Goal: Task Accomplishment & Management: Use online tool/utility

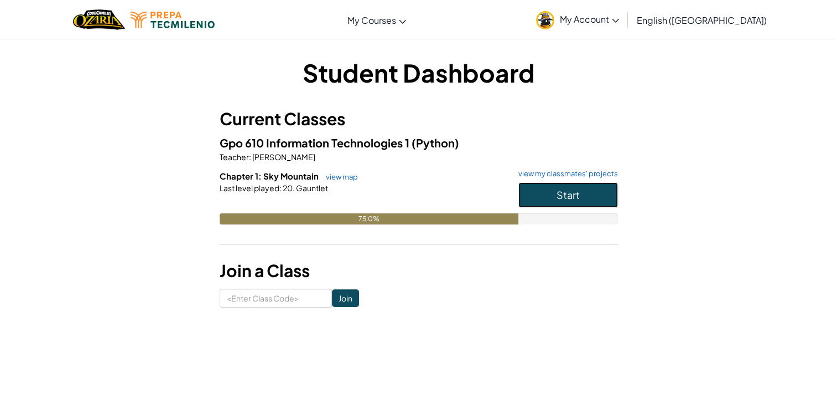
click at [590, 192] on button "Start" at bounding box center [569, 194] width 100 height 25
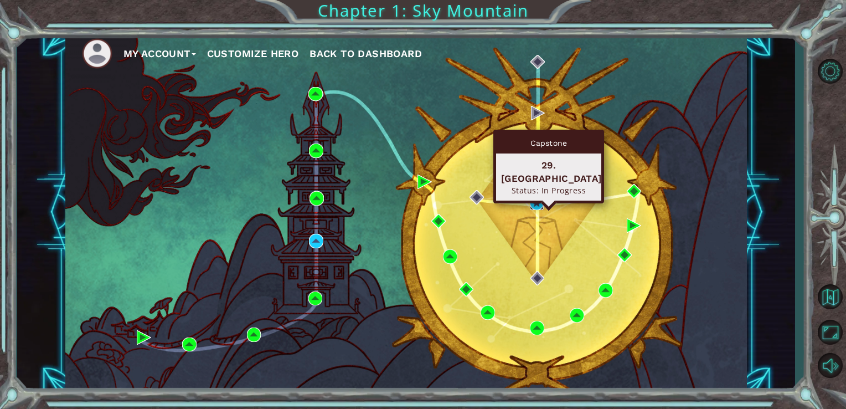
click at [538, 200] on img at bounding box center [537, 202] width 14 height 14
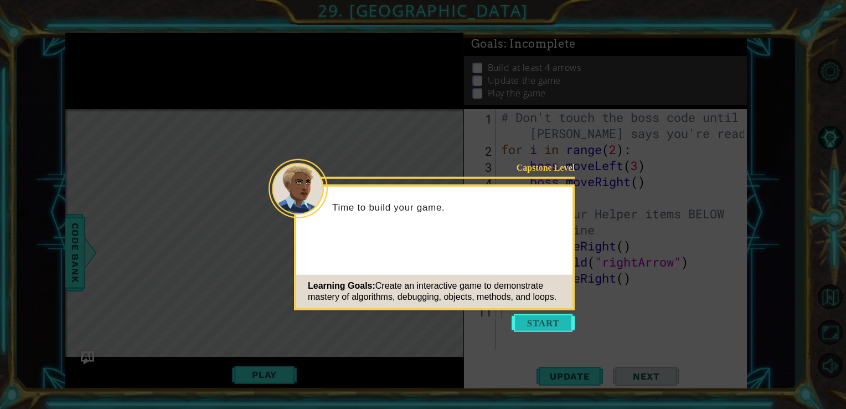
click at [540, 322] on button "Start" at bounding box center [542, 323] width 63 height 18
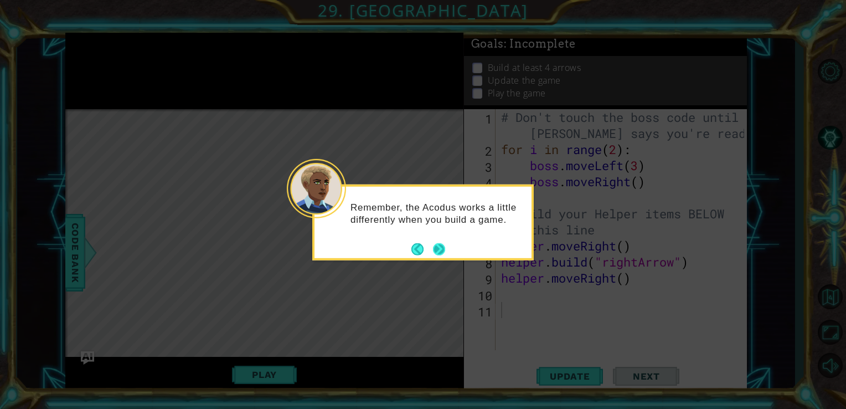
click at [435, 245] on button "Next" at bounding box center [439, 248] width 12 height 12
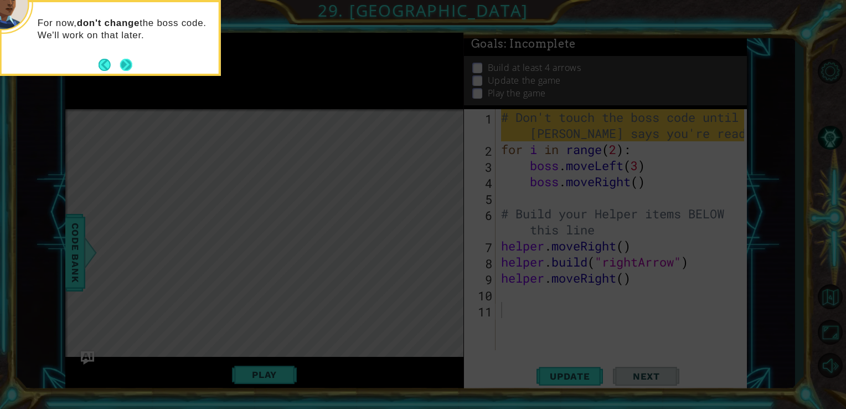
click at [120, 65] on button "Next" at bounding box center [126, 65] width 12 height 12
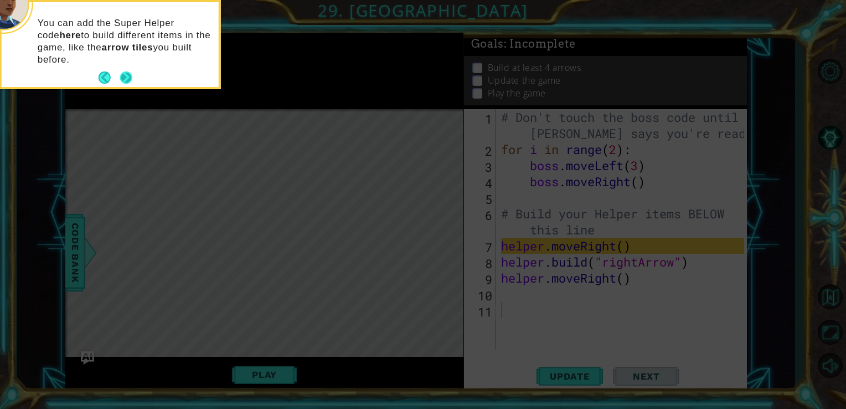
click at [122, 75] on button "Next" at bounding box center [126, 77] width 12 height 12
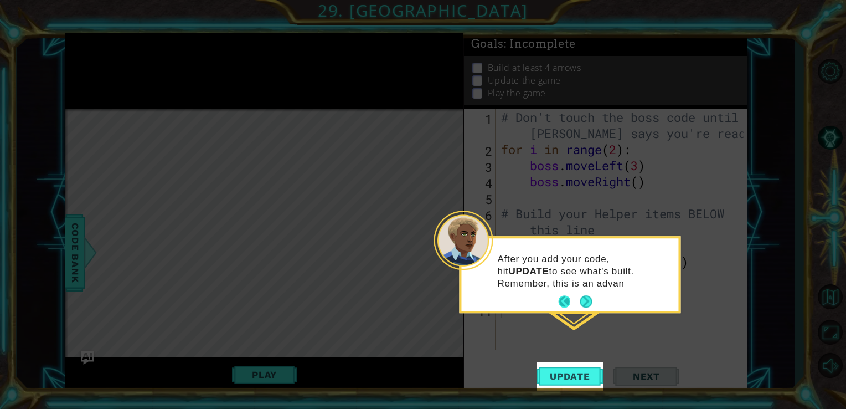
click at [578, 296] on footer at bounding box center [575, 301] width 34 height 17
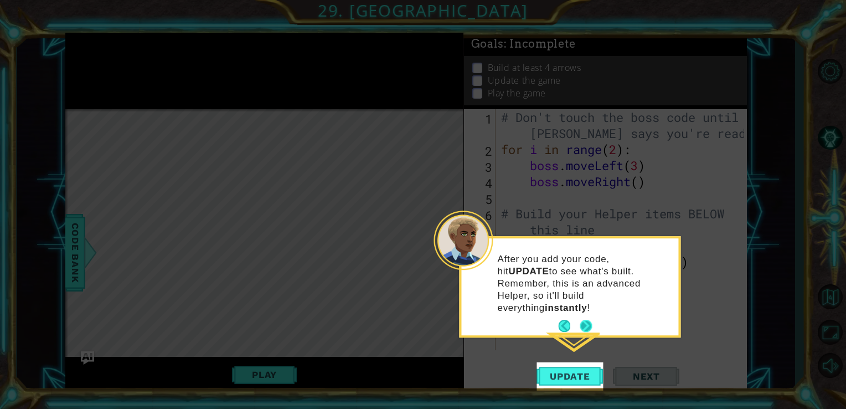
click at [584, 319] on button "Next" at bounding box center [586, 325] width 12 height 12
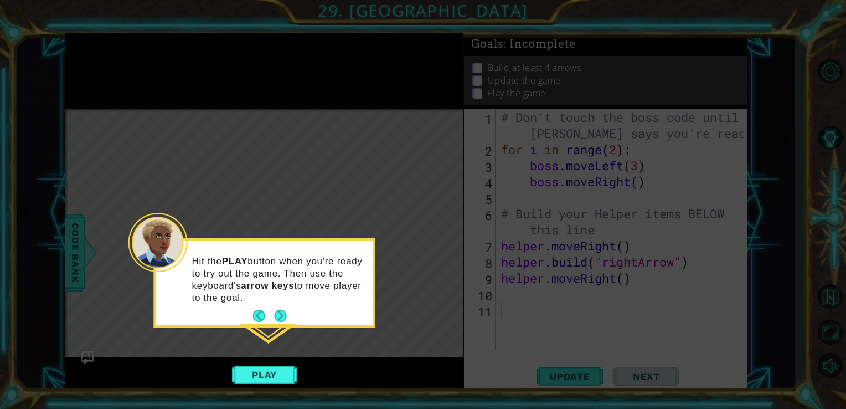
drag, startPoint x: 273, startPoint y: 300, endPoint x: 306, endPoint y: 304, distance: 33.0
click at [281, 320] on button "Next" at bounding box center [280, 315] width 13 height 13
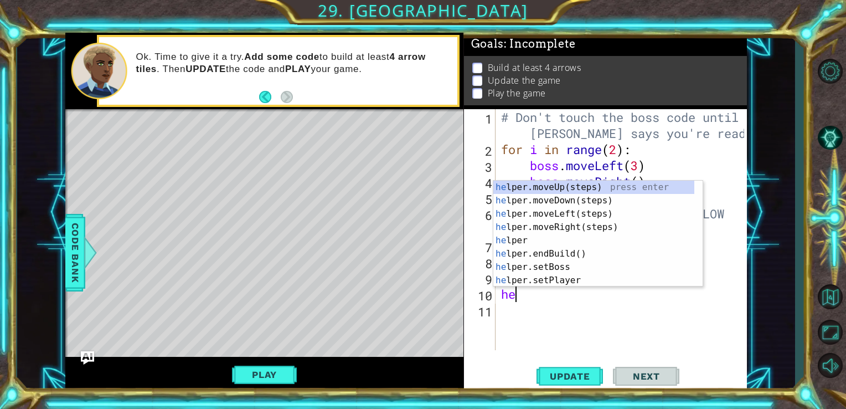
type textarea "h"
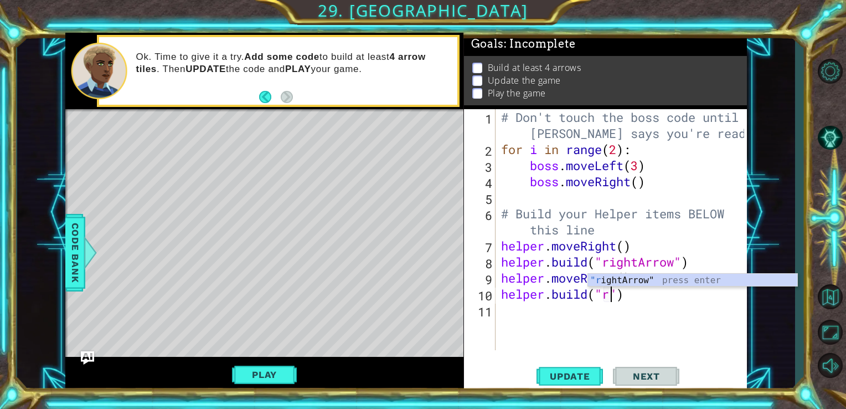
scroll to position [0, 4]
type textarea "helper.build("rightArrow")"
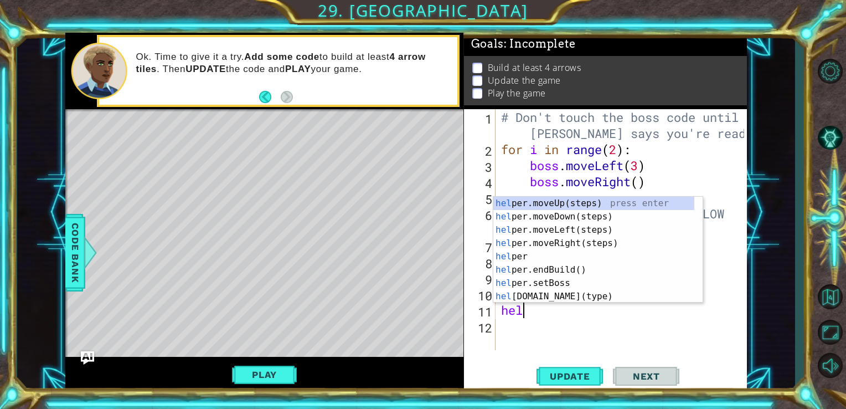
scroll to position [0, 0]
type textarea "helper"
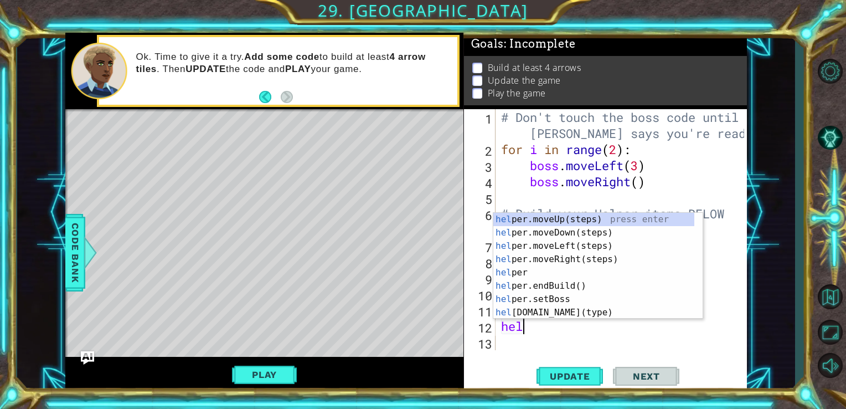
type textarea "help"
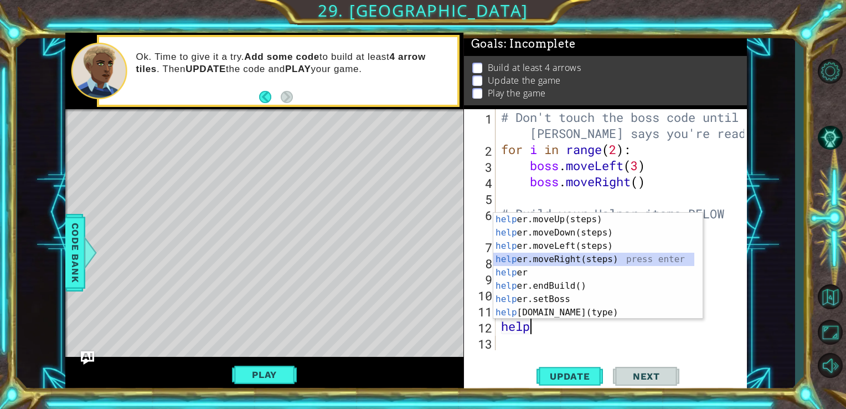
scroll to position [32, 0]
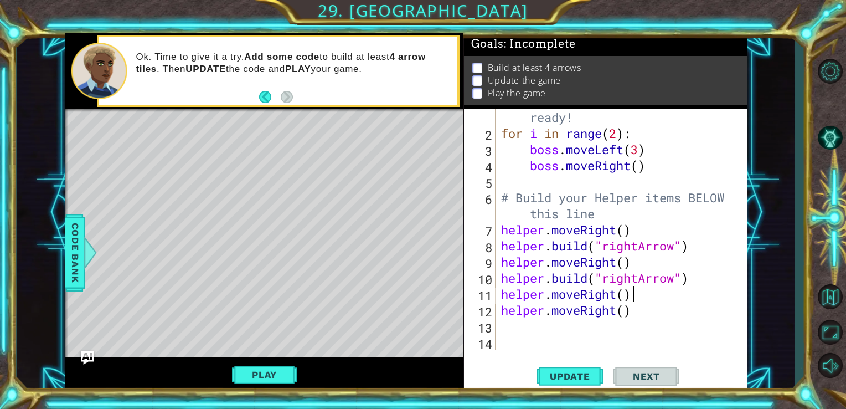
click at [671, 294] on div "# Don't touch the boss code until Vega says you're ready! for i in range ( 2 ) …" at bounding box center [620, 229] width 243 height 305
type textarea "helper.moveRight()"
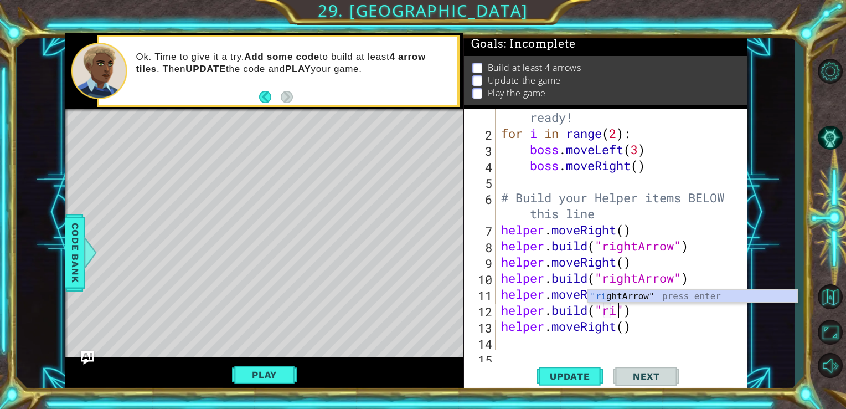
scroll to position [0, 5]
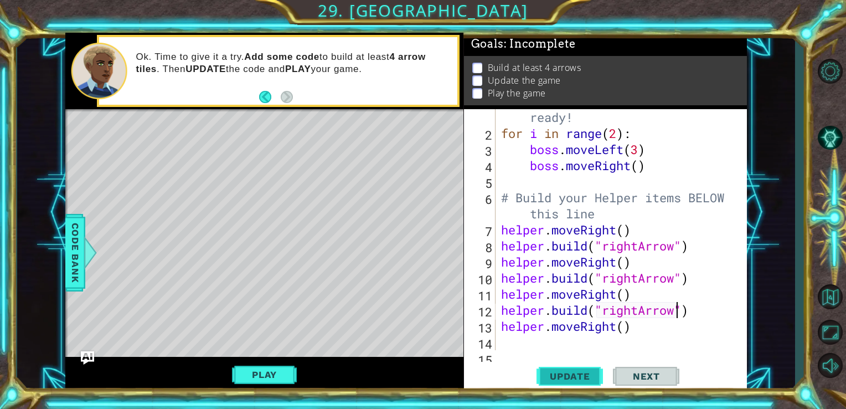
type textarea "helper.build("rightArrow")"
click at [564, 375] on span "Update" at bounding box center [570, 375] width 63 height 11
click at [532, 340] on div "# Don't touch the boss code until Vega says you're ready! for i in range ( 2 ) …" at bounding box center [620, 229] width 243 height 305
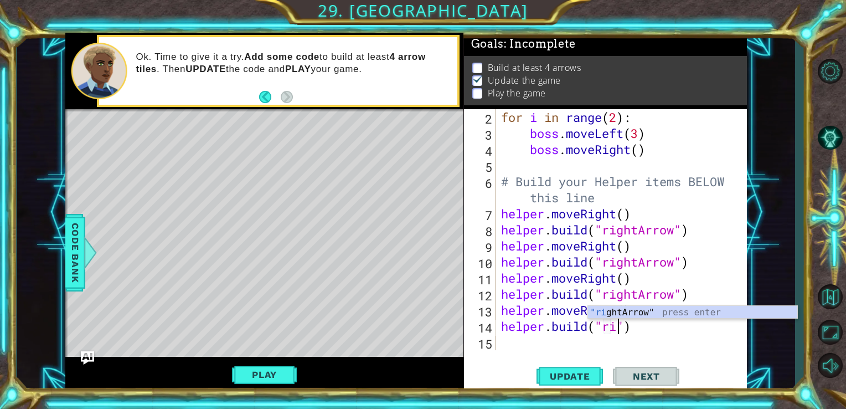
scroll to position [0, 5]
type textarea "helper.build("rightArrow")"
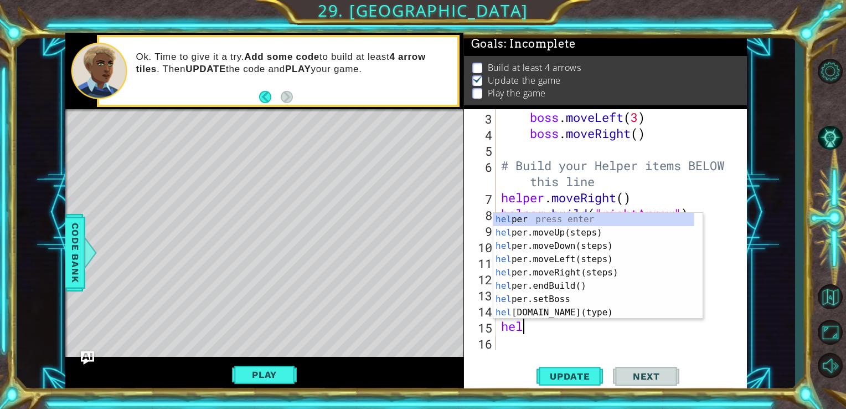
scroll to position [0, 0]
type textarea "help"
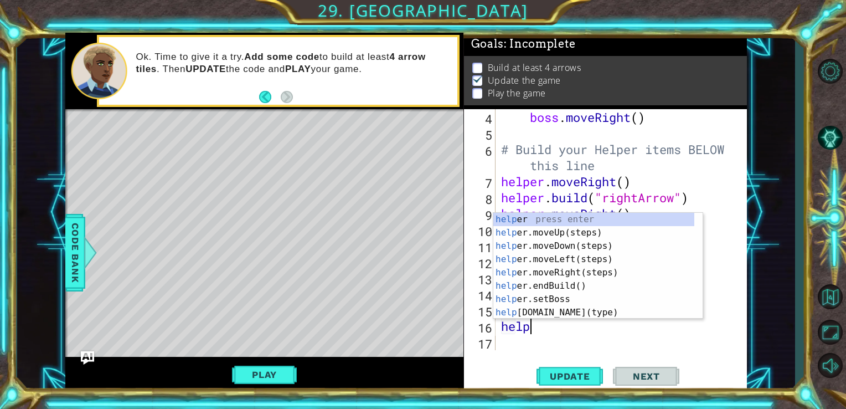
scroll to position [0, 1]
type textarea "helperm"
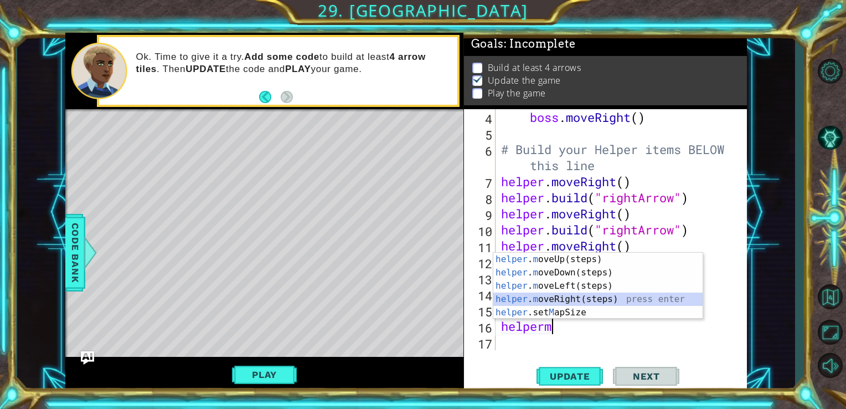
scroll to position [96, 0]
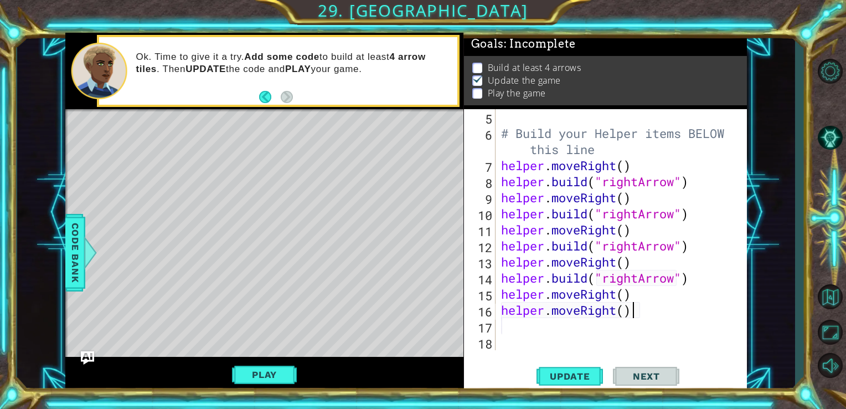
click at [649, 307] on div "# Build your Helper items BELOW this line helper . moveRight ( ) helper . build…" at bounding box center [620, 245] width 243 height 273
type textarea "helper.moveRight()"
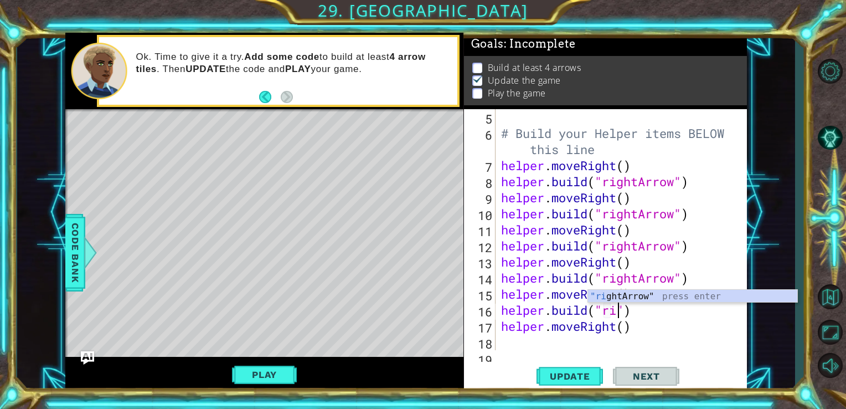
scroll to position [0, 5]
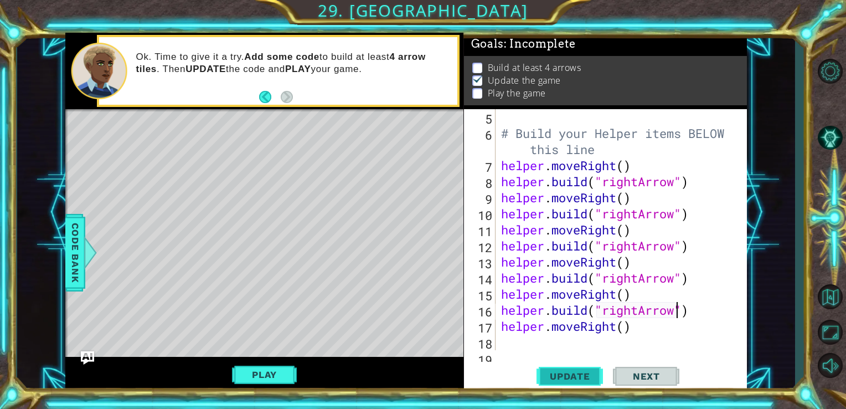
click at [565, 375] on span "Update" at bounding box center [570, 375] width 63 height 11
click at [632, 330] on div "# Build your Helper items BELOW this line helper . moveRight ( ) helper . build…" at bounding box center [620, 245] width 243 height 273
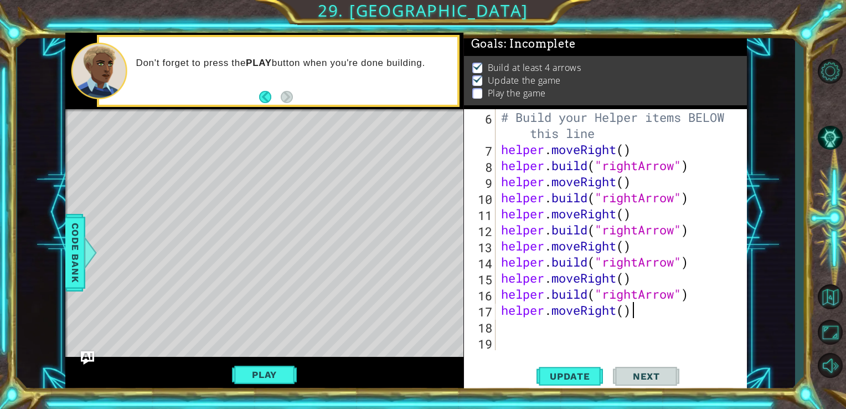
scroll to position [112, 0]
click at [627, 292] on div "# Build your Helper items BELOW this line helper . moveRight ( ) helper . build…" at bounding box center [620, 253] width 243 height 289
click at [642, 318] on div "# Build your Helper items BELOW this line helper . moveRight ( ) helper . build…" at bounding box center [620, 253] width 243 height 289
type textarea "helper.moveRight()"
click at [292, 380] on button "Play" at bounding box center [264, 374] width 65 height 21
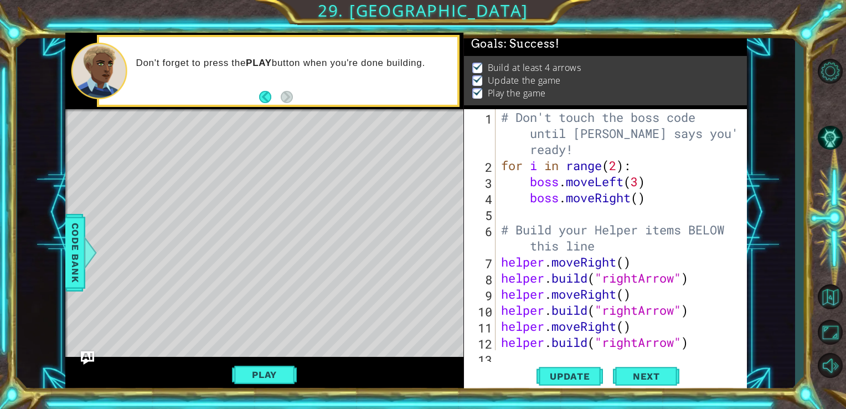
scroll to position [0, 0]
click at [629, 374] on span "Next" at bounding box center [646, 375] width 49 height 11
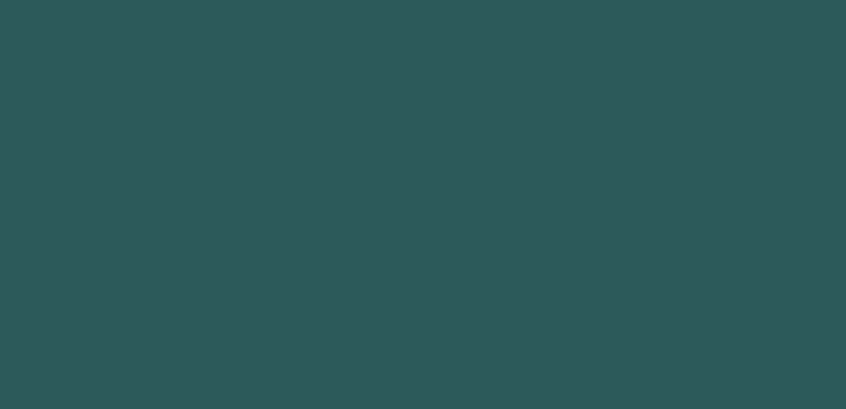
click at [629, 374] on body "1 2 3 4 5 6 7 8 9 "rig htArrow" press enter ההההההההההההההההההההההההההההההההההה…" at bounding box center [423, 204] width 846 height 409
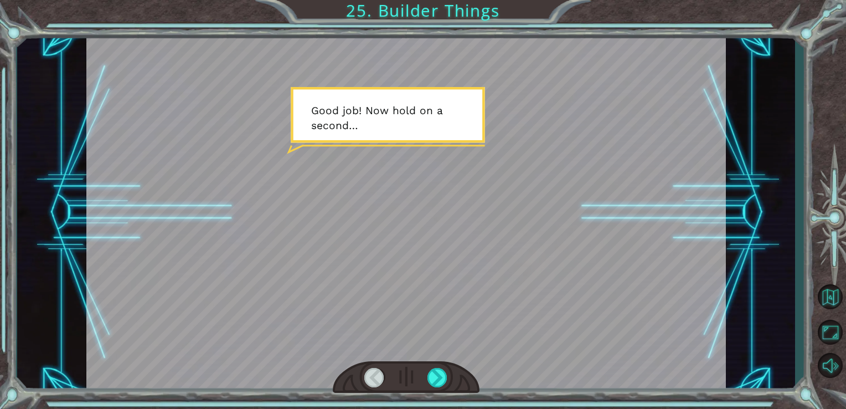
click at [422, 247] on div at bounding box center [406, 213] width 640 height 360
click at [434, 372] on div at bounding box center [437, 377] width 20 height 19
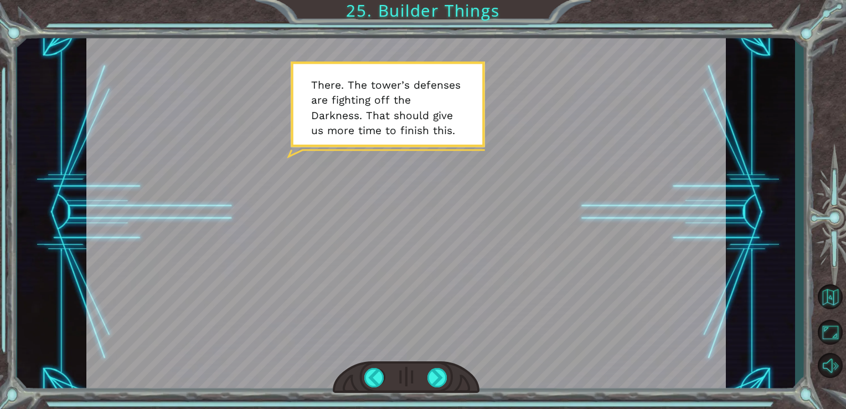
click at [199, 214] on div at bounding box center [406, 213] width 640 height 360
click at [441, 375] on div at bounding box center [437, 377] width 20 height 19
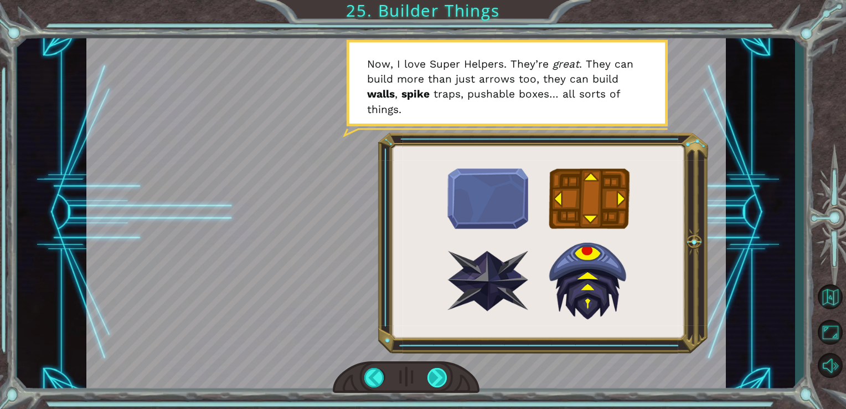
click at [441, 375] on div at bounding box center [437, 377] width 20 height 19
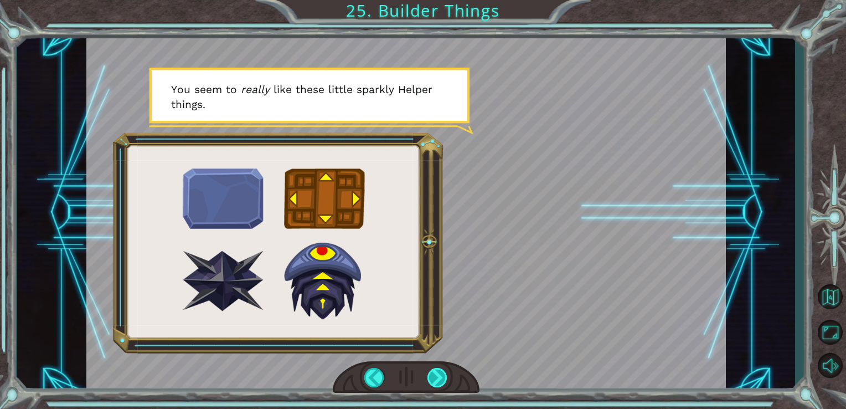
click at [441, 375] on div at bounding box center [437, 377] width 20 height 19
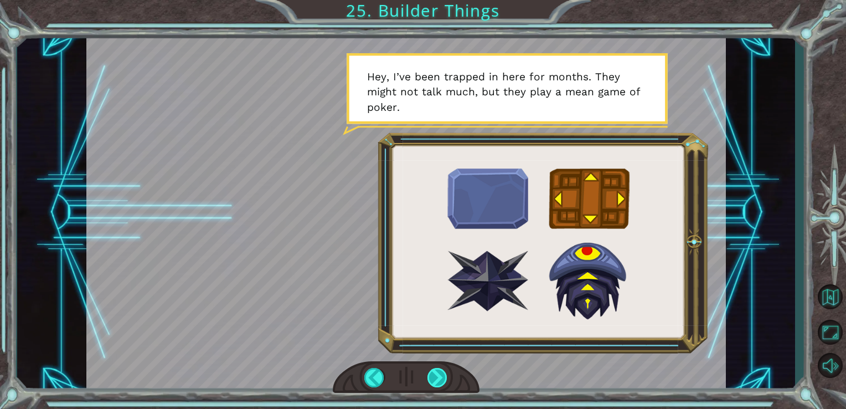
click at [441, 375] on div at bounding box center [437, 377] width 20 height 19
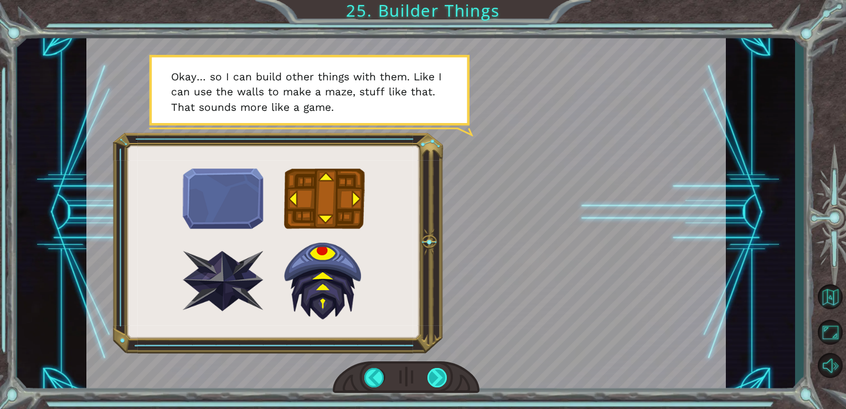
click at [441, 375] on div at bounding box center [437, 377] width 20 height 19
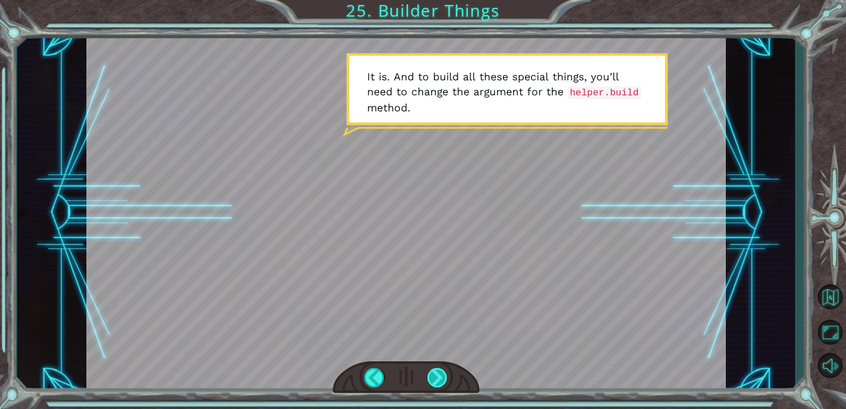
click at [441, 375] on div at bounding box center [437, 377] width 20 height 19
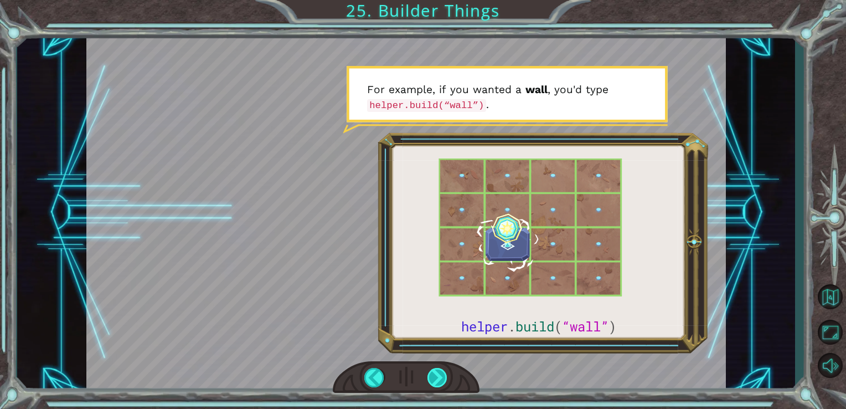
click at [441, 375] on div at bounding box center [437, 377] width 20 height 19
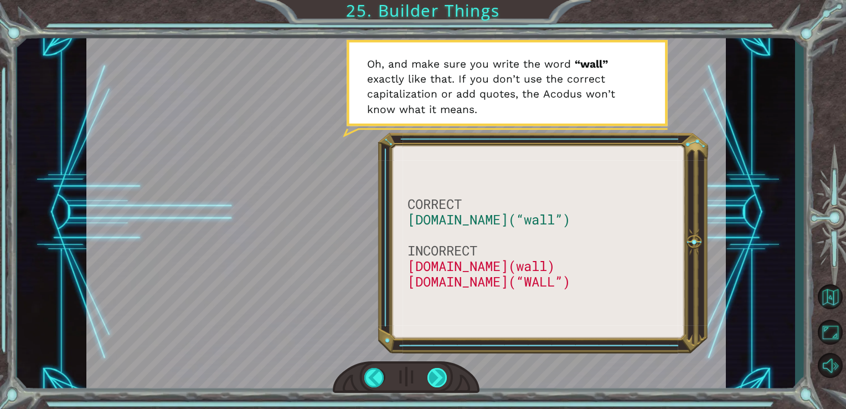
click at [441, 375] on div at bounding box center [437, 377] width 20 height 19
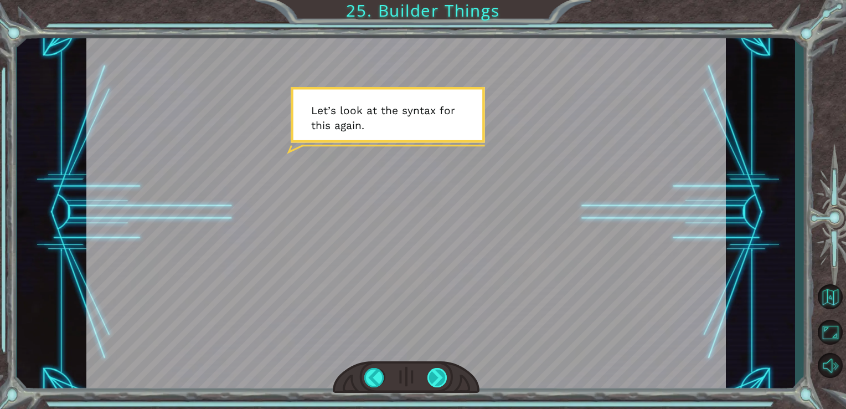
click at [441, 375] on div at bounding box center [437, 377] width 20 height 19
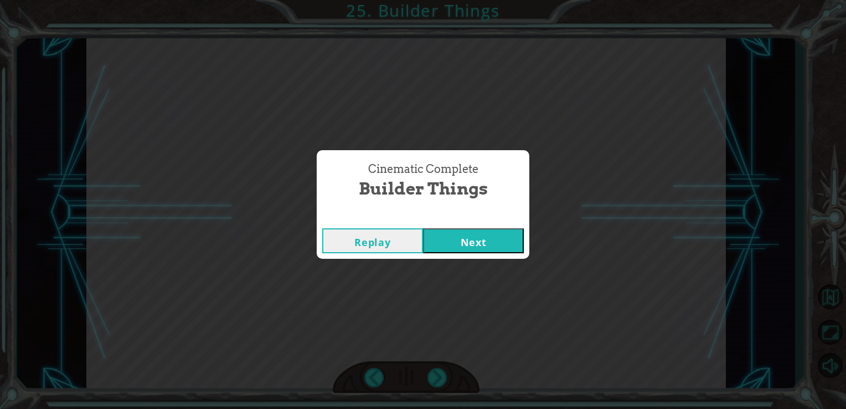
click at [464, 240] on button "Next" at bounding box center [473, 240] width 101 height 25
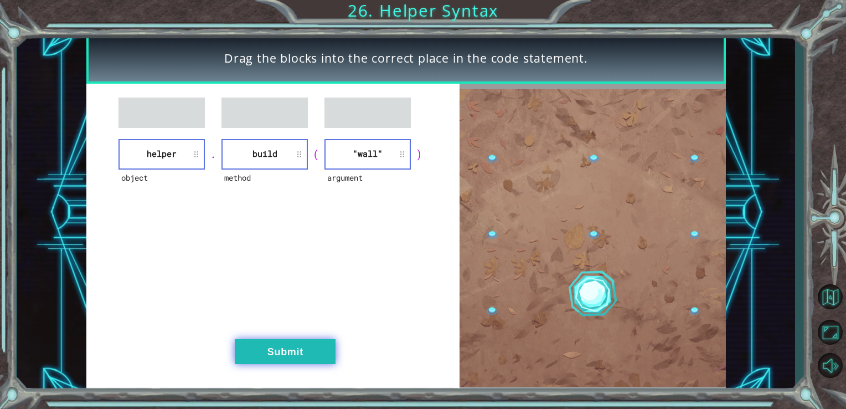
click at [298, 345] on button "Submit" at bounding box center [285, 351] width 101 height 25
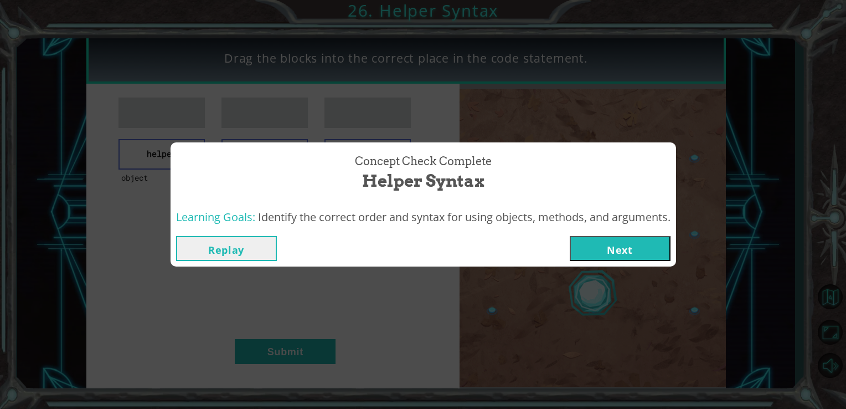
click at [619, 252] on button "Next" at bounding box center [620, 248] width 101 height 25
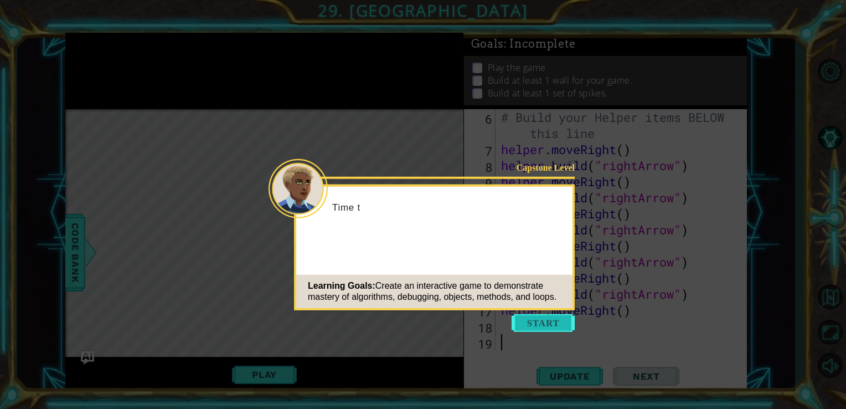
scroll to position [112, 0]
click at [522, 325] on button "Start" at bounding box center [542, 323] width 63 height 18
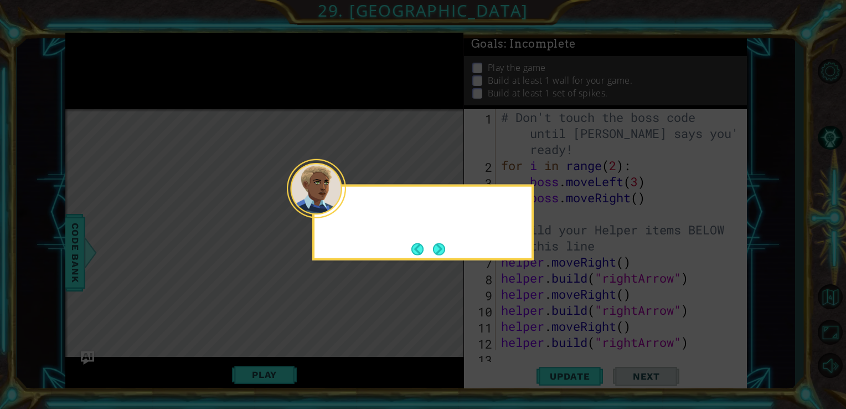
scroll to position [0, 0]
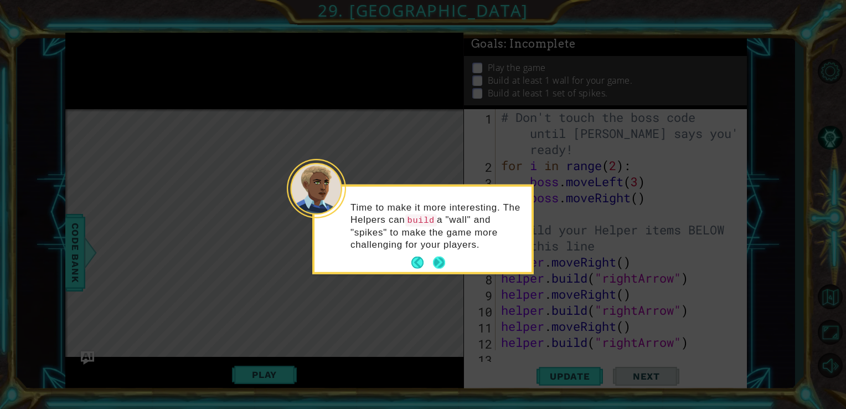
click at [434, 260] on button "Next" at bounding box center [439, 262] width 12 height 12
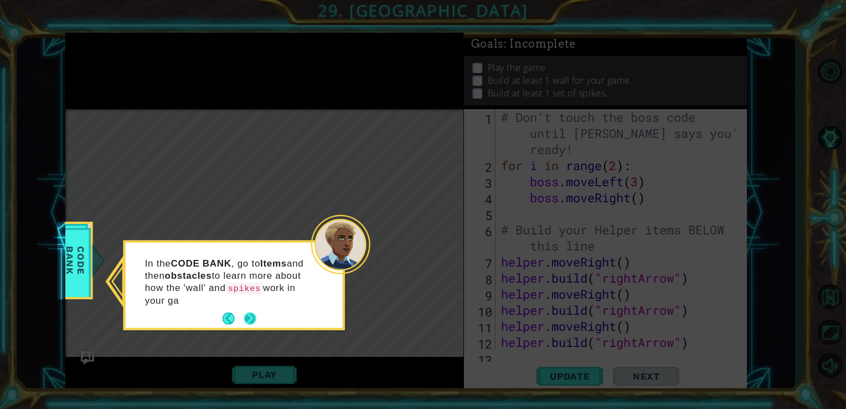
click at [250, 306] on div "In the CODE BANK , go to Items and then obstacles to learn more about how the '…" at bounding box center [234, 286] width 217 height 81
click at [244, 314] on button "Next" at bounding box center [250, 318] width 12 height 12
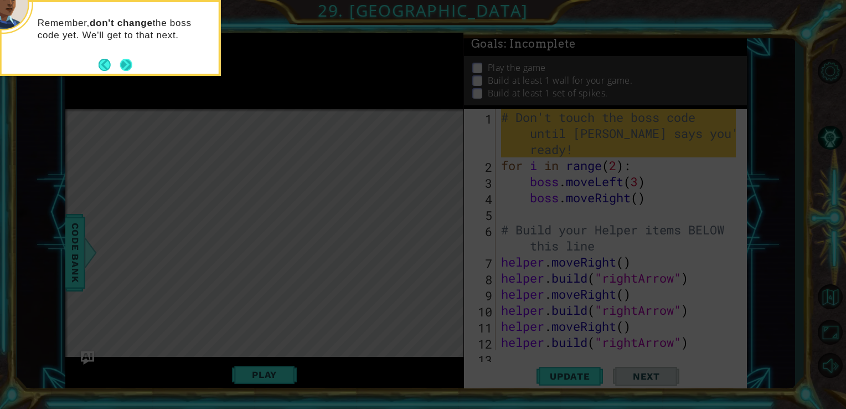
click at [124, 65] on button "Next" at bounding box center [126, 65] width 12 height 12
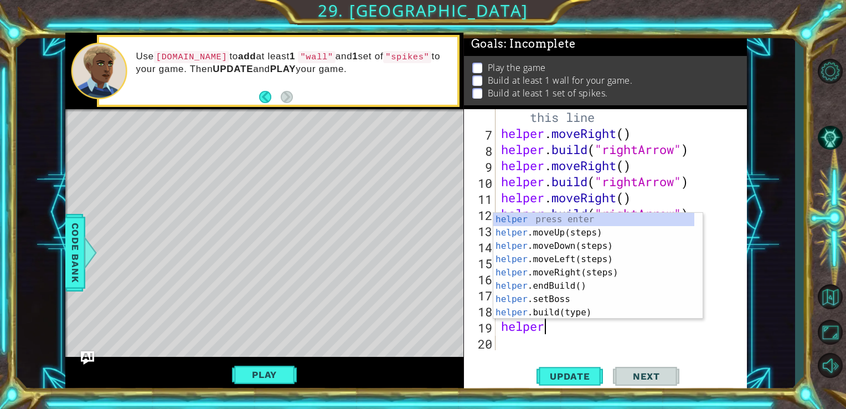
scroll to position [0, 8]
type textarea "helper"
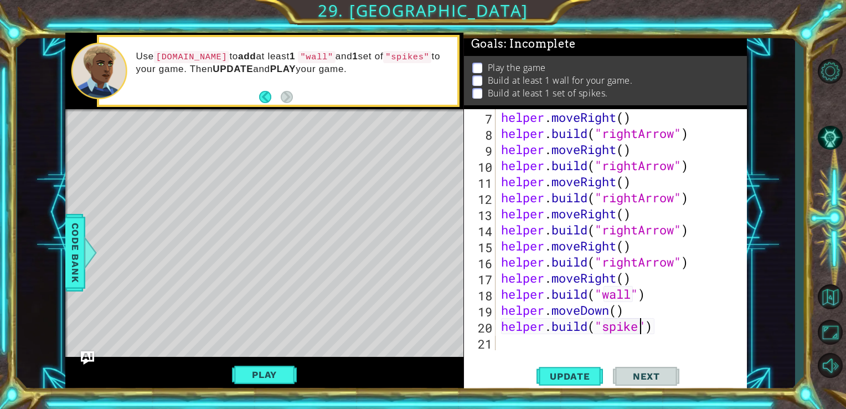
scroll to position [0, 6]
click at [545, 373] on span "Update" at bounding box center [570, 375] width 63 height 11
click at [276, 378] on button "Play" at bounding box center [264, 374] width 65 height 21
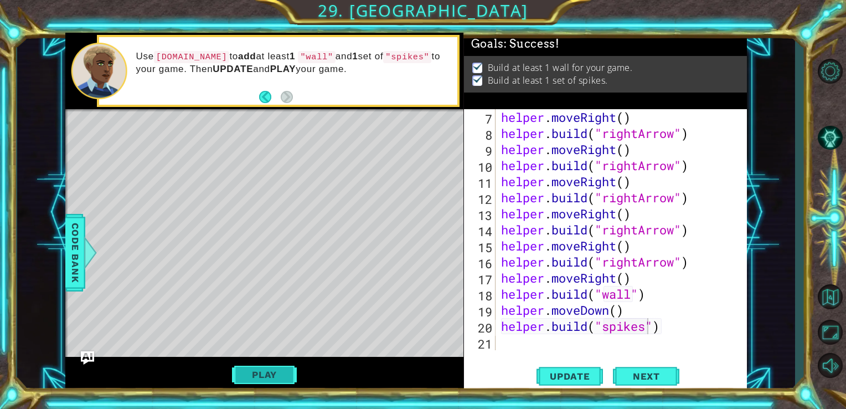
scroll to position [0, 0]
click at [630, 378] on span "Next" at bounding box center [646, 376] width 49 height 11
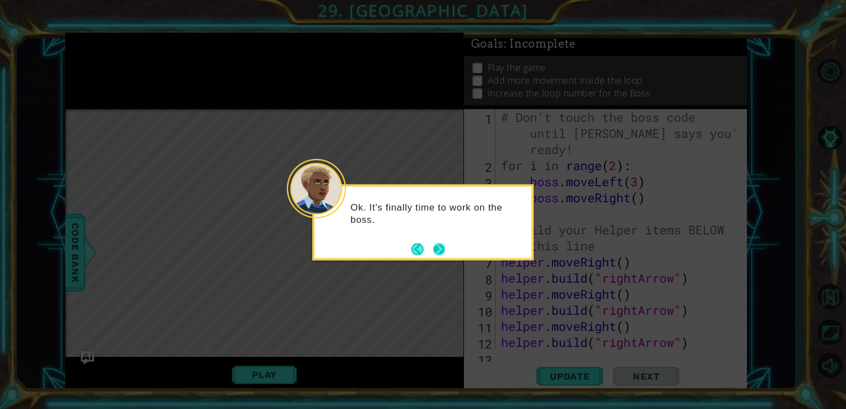
click at [433, 242] on button "Next" at bounding box center [439, 248] width 12 height 12
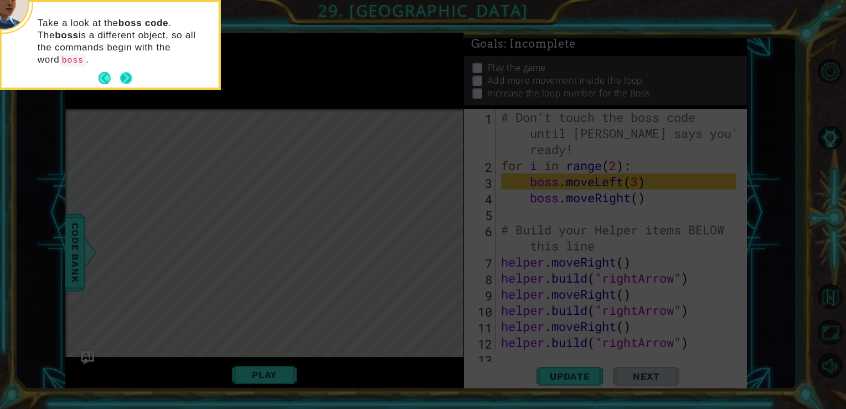
click at [121, 72] on button "Next" at bounding box center [126, 78] width 12 height 12
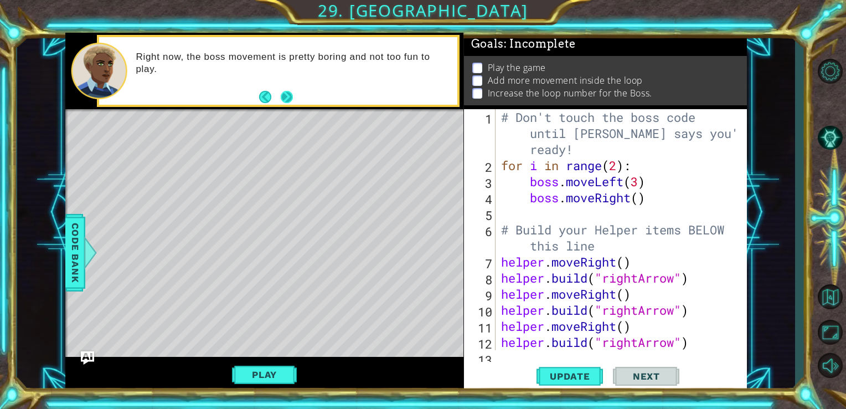
click at [282, 96] on button "Next" at bounding box center [287, 97] width 12 height 12
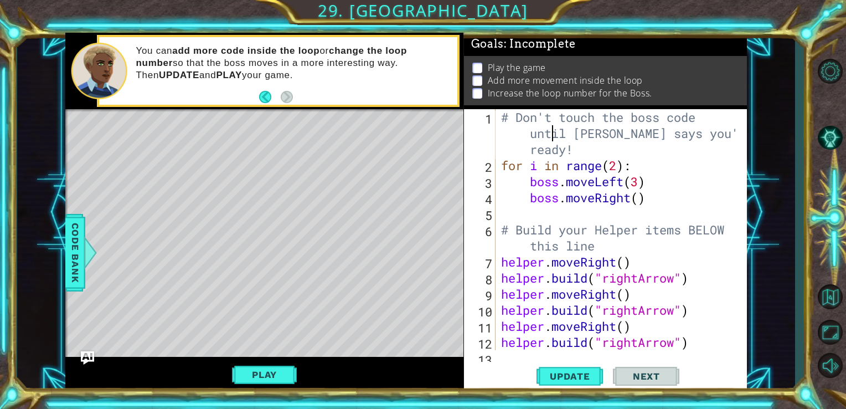
click at [551, 130] on div "# Don't touch the boss code until Vega says you're ready! for i in range ( 2 ) …" at bounding box center [620, 261] width 243 height 305
click at [622, 159] on div "# Don't touch the boss code until Vega says you're ready! for i in range ( 2 ) …" at bounding box center [620, 261] width 243 height 305
type textarea "boss.moveRight()"
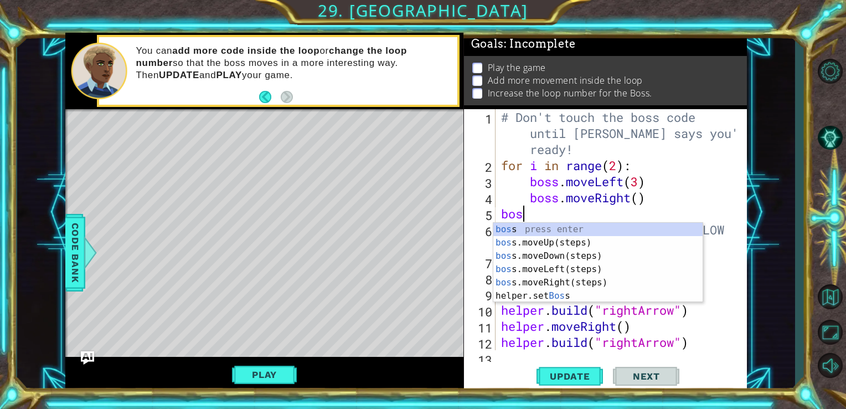
scroll to position [0, 0]
type textarea "boss"
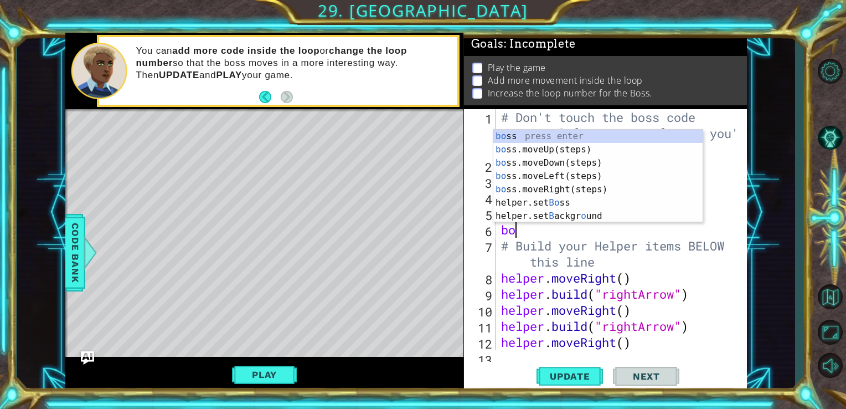
type textarea "bos"
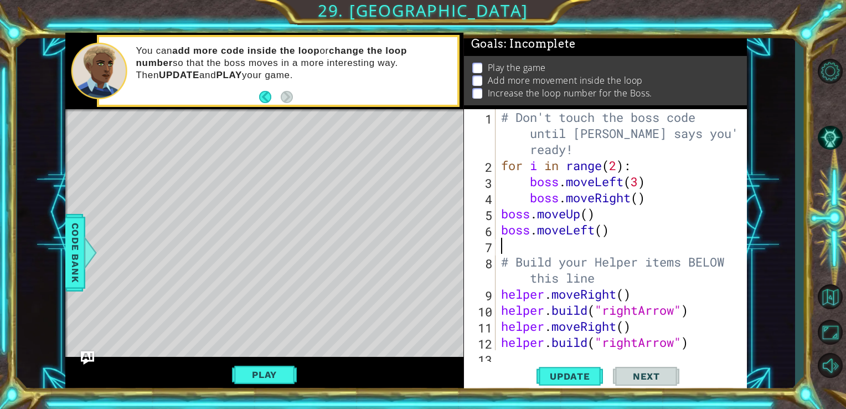
click at [610, 205] on div "# Don't touch the boss code until Vega says you're ready! for i in range ( 2 ) …" at bounding box center [620, 261] width 243 height 305
click at [551, 380] on span "Update" at bounding box center [570, 375] width 63 height 11
click at [261, 374] on button "Play" at bounding box center [264, 374] width 65 height 21
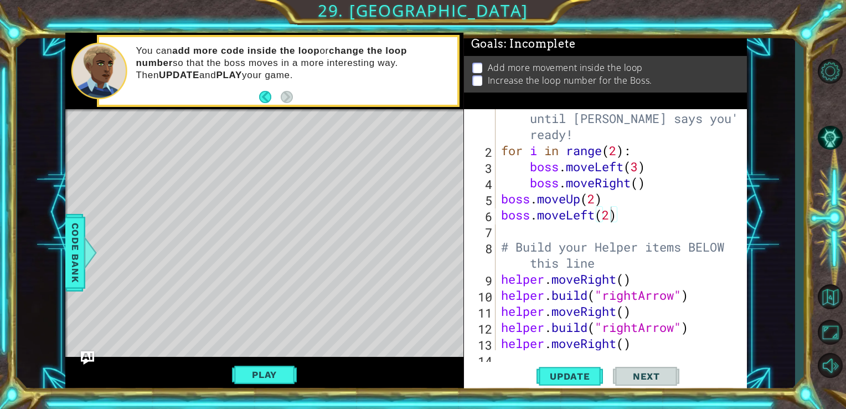
scroll to position [14, 0]
click at [602, 122] on div "# Don't touch the boss code until Vega says you're ready! for i in range ( 2 ) …" at bounding box center [620, 247] width 243 height 305
click at [622, 148] on div "# Don't touch the boss code until Vega says you're ready! for i in range ( 2 ) …" at bounding box center [620, 247] width 243 height 305
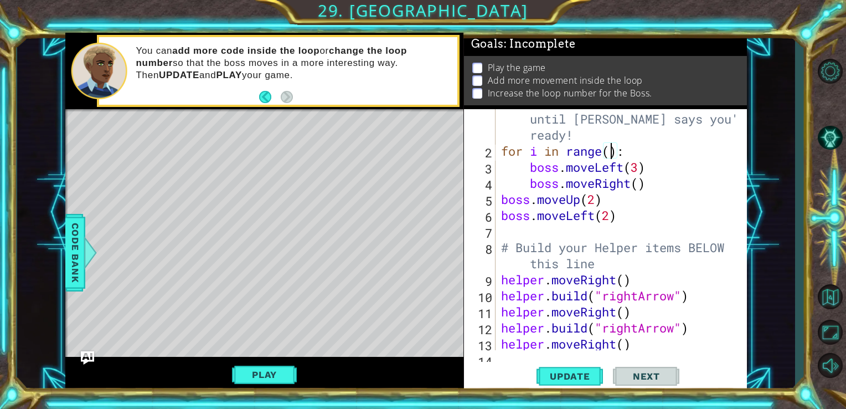
scroll to position [0, 4]
click at [551, 382] on button "Update" at bounding box center [569, 375] width 66 height 28
click at [267, 373] on button "Play" at bounding box center [264, 374] width 65 height 21
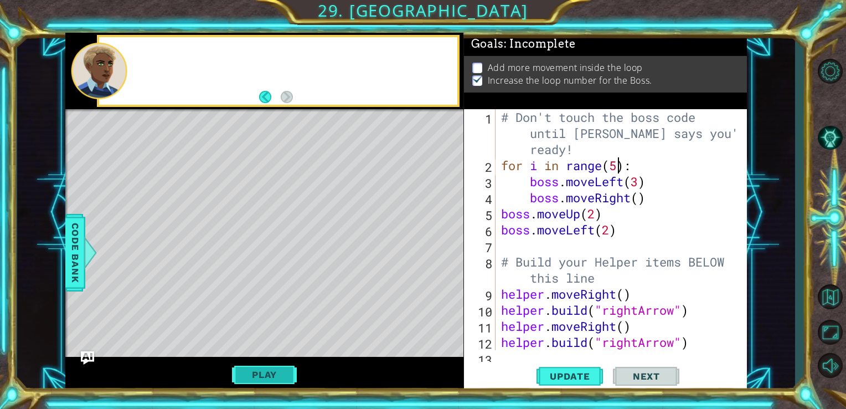
scroll to position [0, 0]
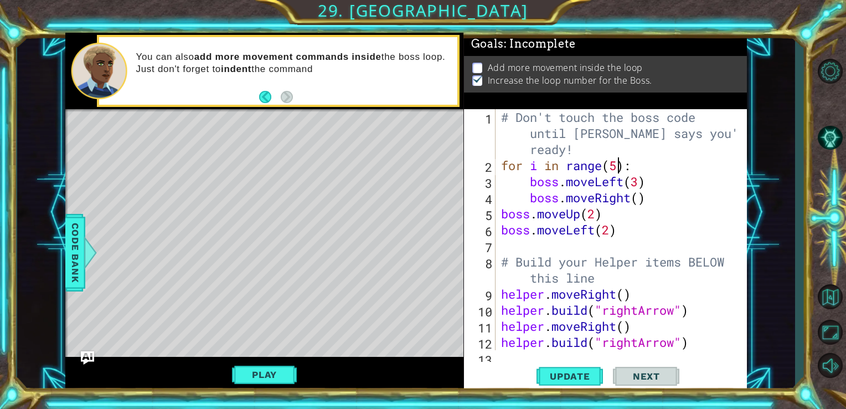
click at [506, 221] on div "# Don't touch the boss code until Vega says you're ready! for i in range ( 5 ) …" at bounding box center [620, 261] width 243 height 305
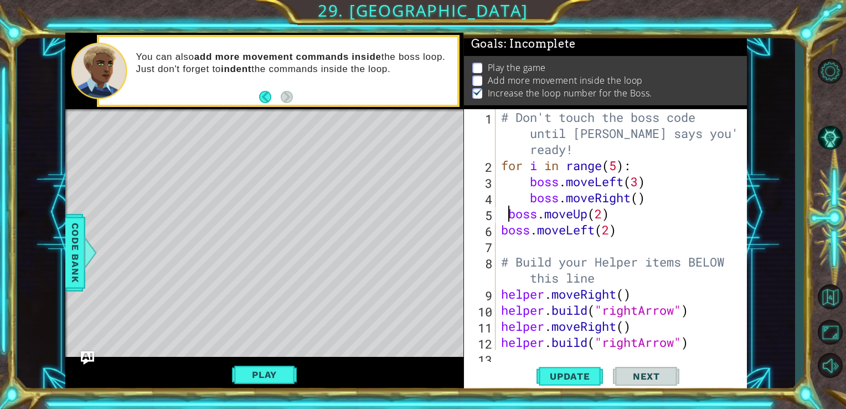
scroll to position [0, 1]
click at [641, 224] on div "# Don't touch the boss code until Vega says you're ready! for i in range ( 5 ) …" at bounding box center [620, 261] width 243 height 305
click at [722, 162] on div "# Don't touch the boss code until Vega says you're ready! for i in range ( 5 ) …" at bounding box center [620, 261] width 243 height 305
type textarea "boss.moveRight()"
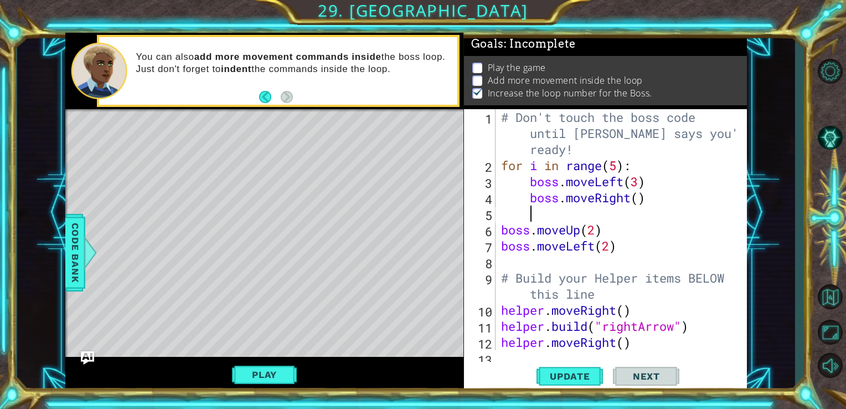
scroll to position [0, 0]
type textarea "bo"
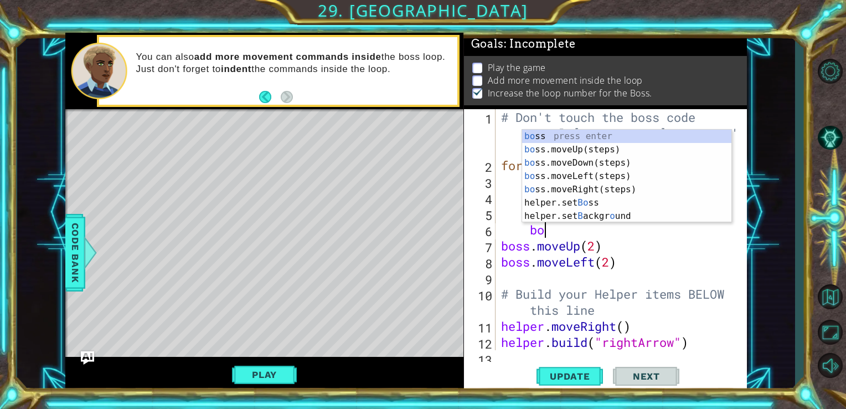
type textarea "bos"
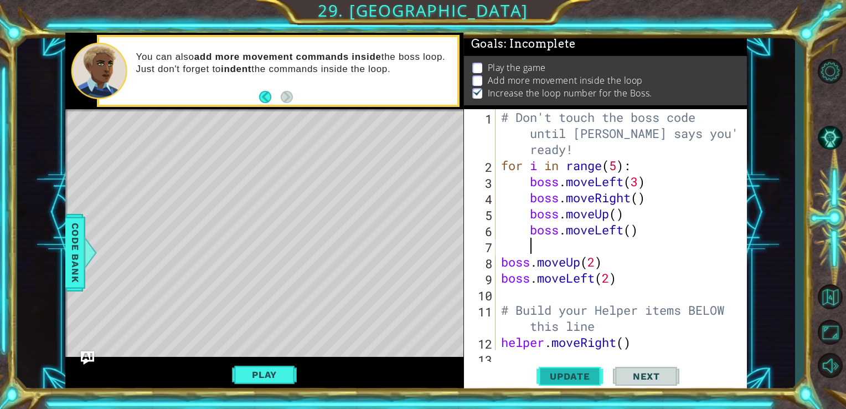
click at [553, 379] on span "Update" at bounding box center [570, 375] width 63 height 11
click at [252, 367] on button "Play" at bounding box center [264, 374] width 65 height 21
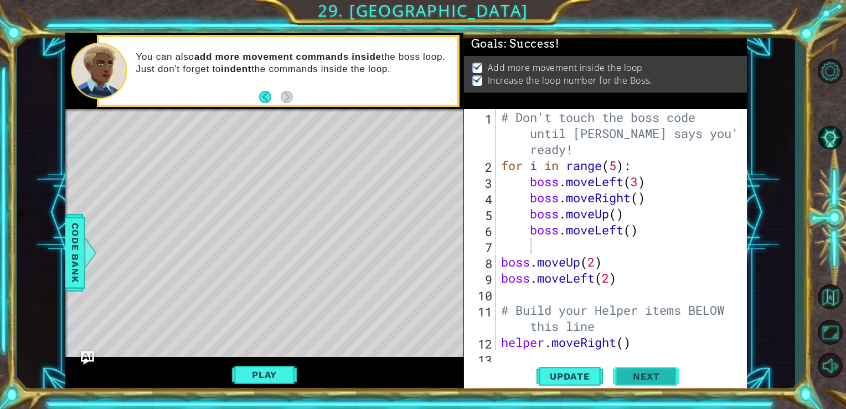
click at [659, 373] on span "Next" at bounding box center [646, 375] width 49 height 11
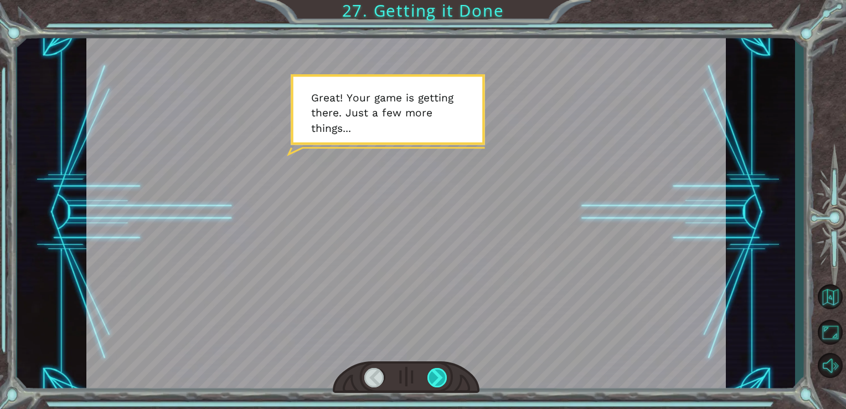
click at [433, 371] on div at bounding box center [437, 377] width 20 height 19
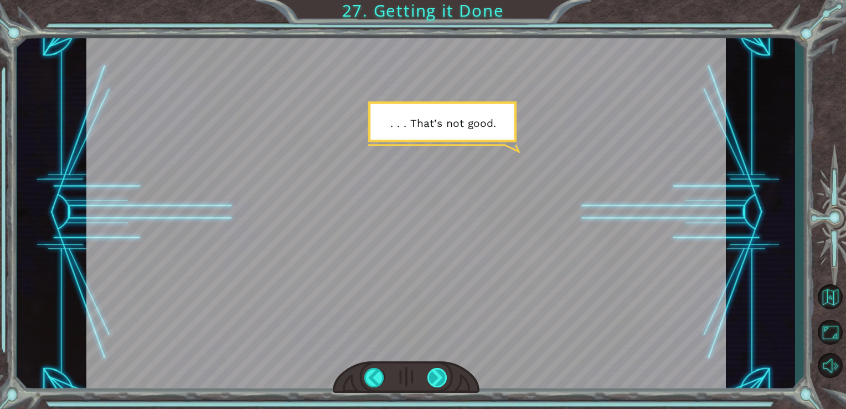
click at [433, 371] on div at bounding box center [437, 377] width 20 height 19
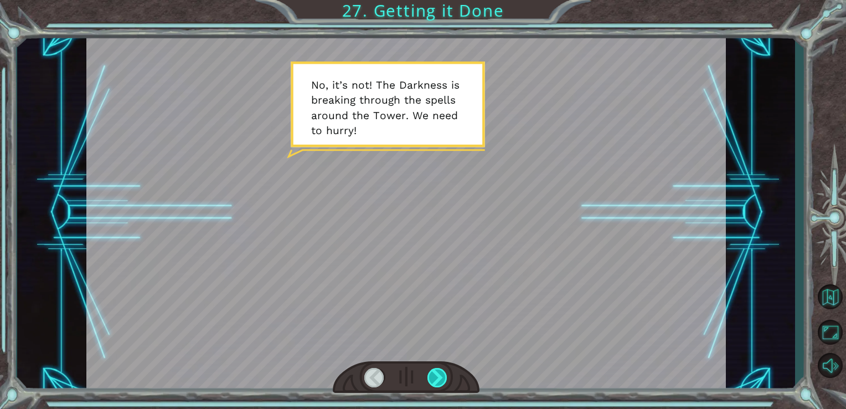
click at [433, 371] on div at bounding box center [437, 377] width 20 height 19
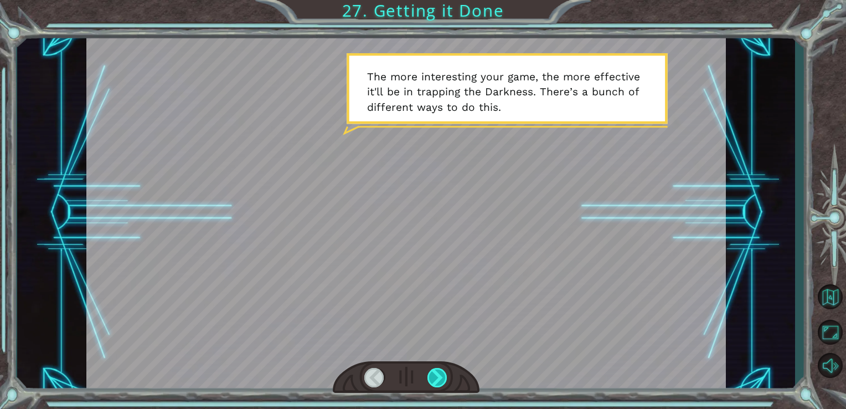
click at [433, 371] on div at bounding box center [437, 377] width 20 height 19
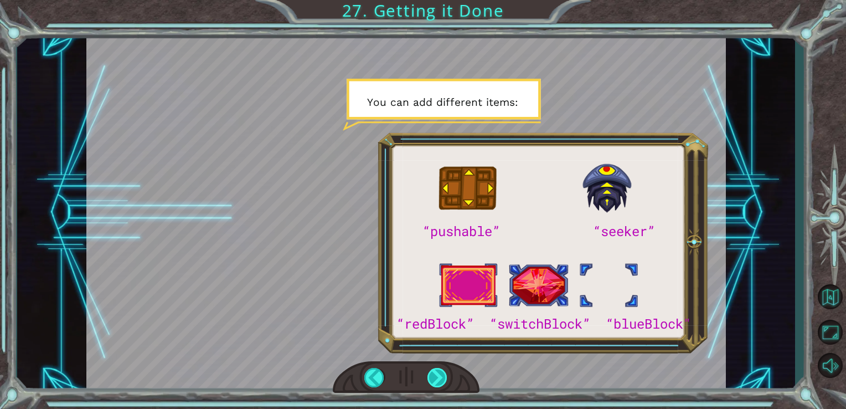
click at [433, 371] on div at bounding box center [437, 377] width 20 height 19
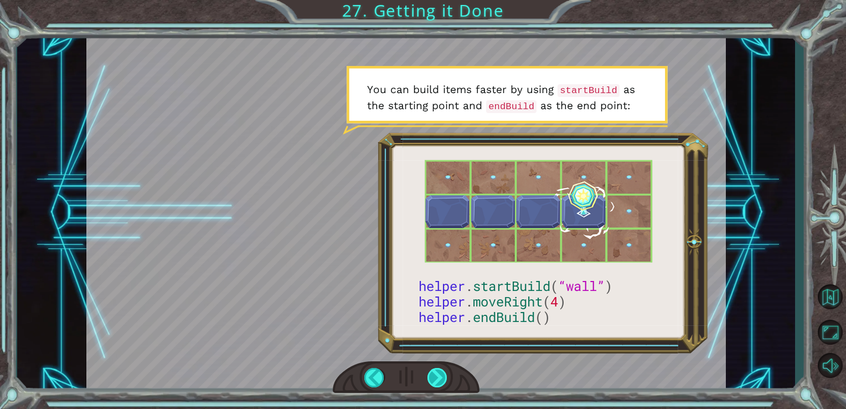
click at [433, 371] on div at bounding box center [437, 377] width 20 height 19
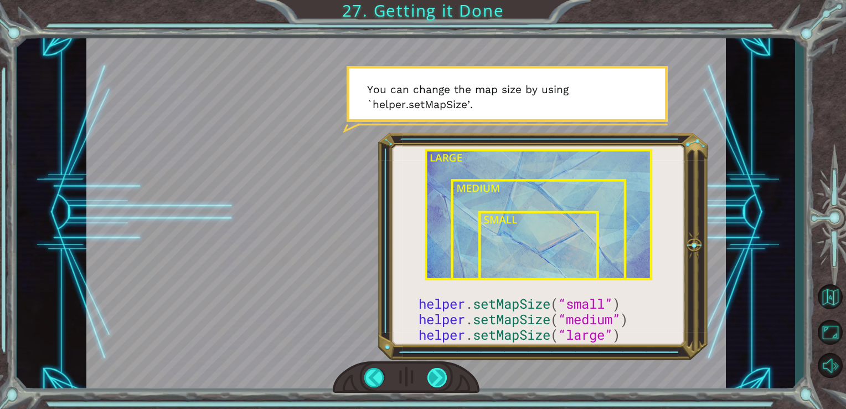
click at [433, 371] on div at bounding box center [437, 377] width 20 height 19
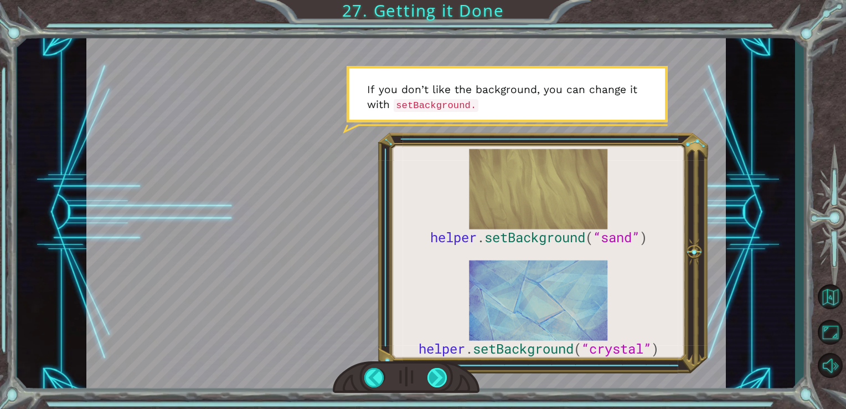
click at [433, 371] on div at bounding box center [437, 377] width 20 height 19
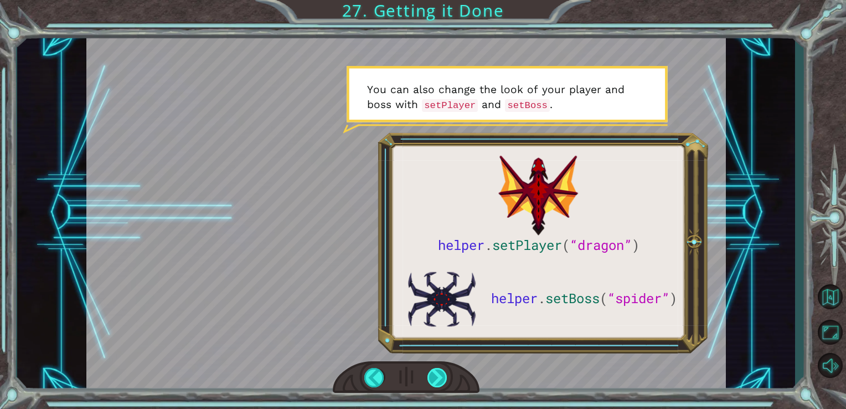
click at [433, 371] on div at bounding box center [437, 377] width 20 height 19
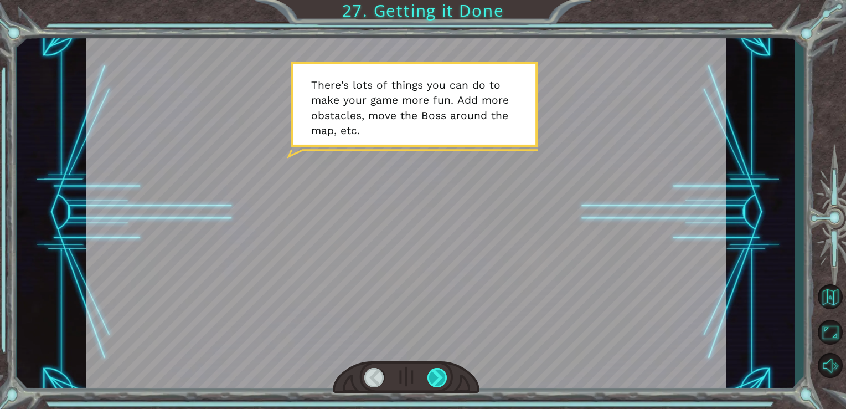
click at [433, 371] on div at bounding box center [437, 377] width 20 height 19
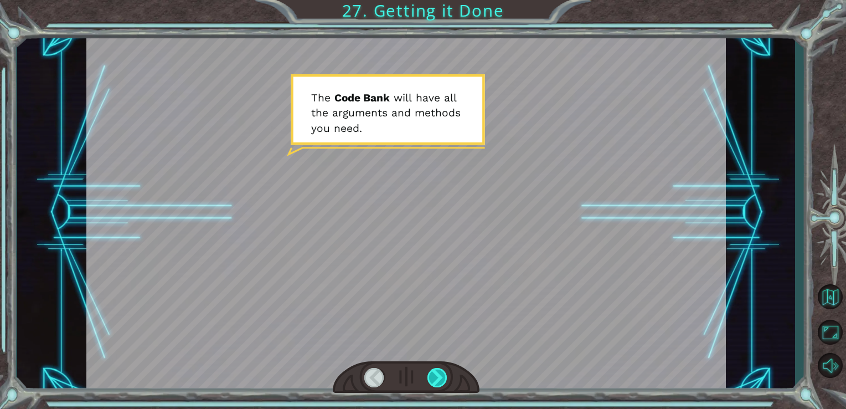
click at [433, 371] on div at bounding box center [437, 377] width 20 height 19
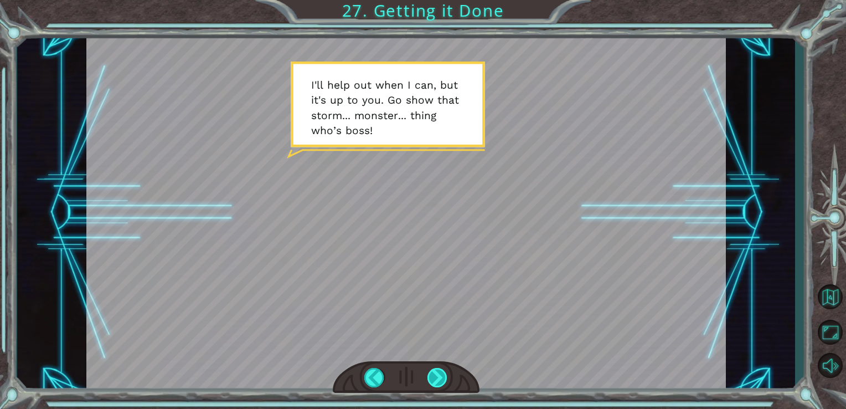
click at [433, 371] on div at bounding box center [437, 377] width 20 height 19
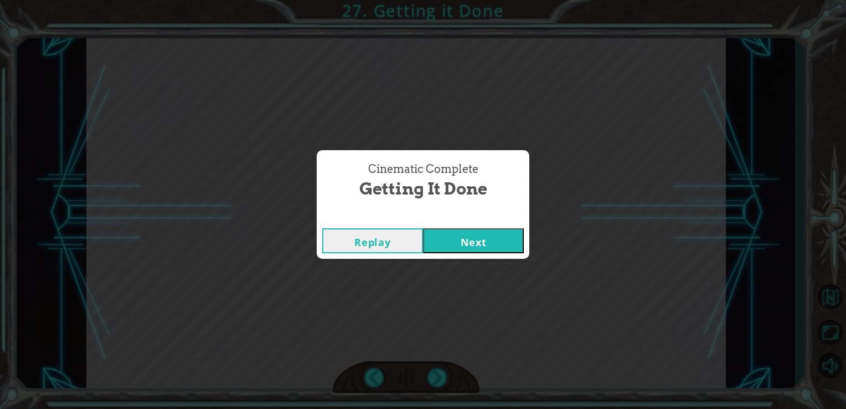
click at [478, 241] on button "Next" at bounding box center [473, 240] width 101 height 25
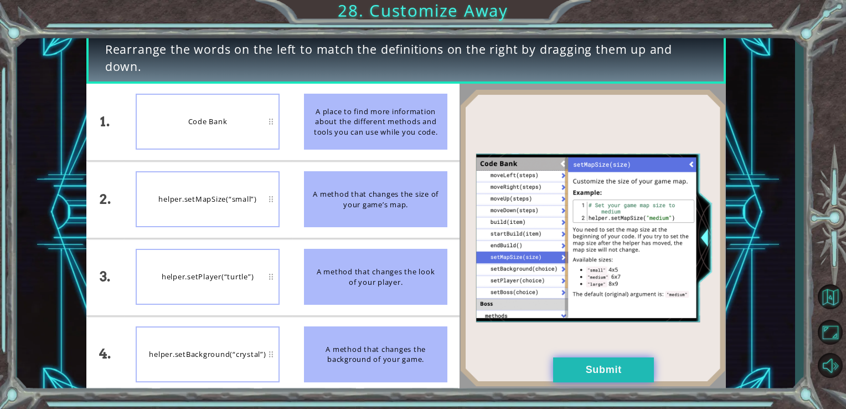
drag, startPoint x: 612, startPoint y: 363, endPoint x: 557, endPoint y: 356, distance: 55.1
click at [557, 356] on div "1. 2. 3. 4. Code Bank helper.setMapSize(“small”) helper.setPlayer(“turtle”) hel…" at bounding box center [405, 238] width 639 height 309
click at [583, 373] on button "Submit" at bounding box center [603, 369] width 101 height 25
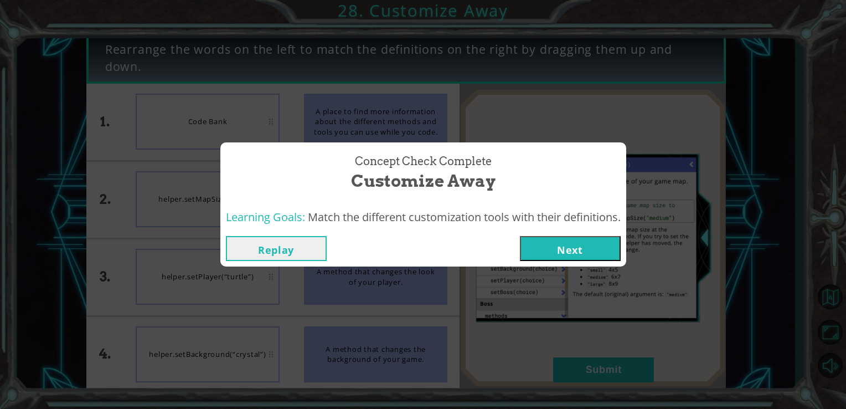
click at [571, 246] on button "Next" at bounding box center [570, 248] width 101 height 25
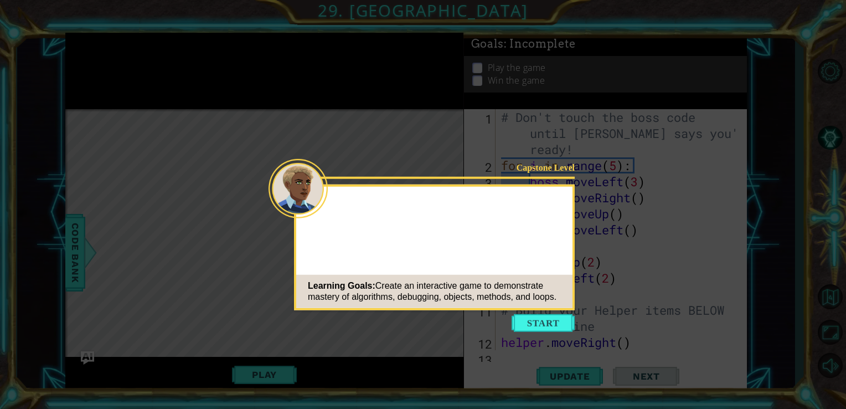
click at [542, 312] on icon at bounding box center [423, 204] width 846 height 409
click at [544, 317] on button "Start" at bounding box center [542, 323] width 63 height 18
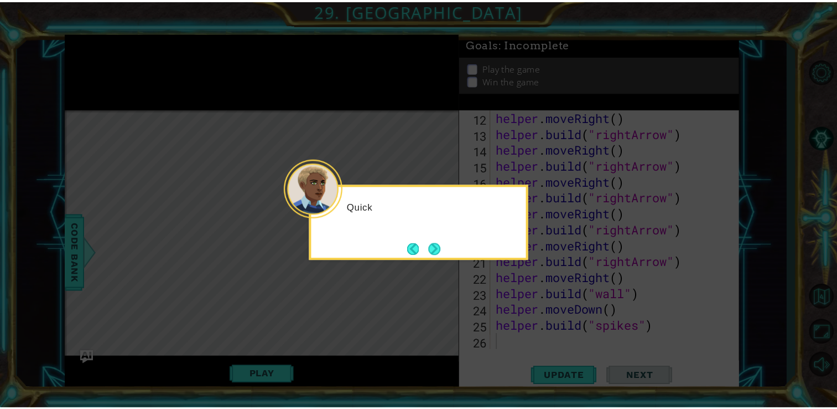
scroll to position [224, 0]
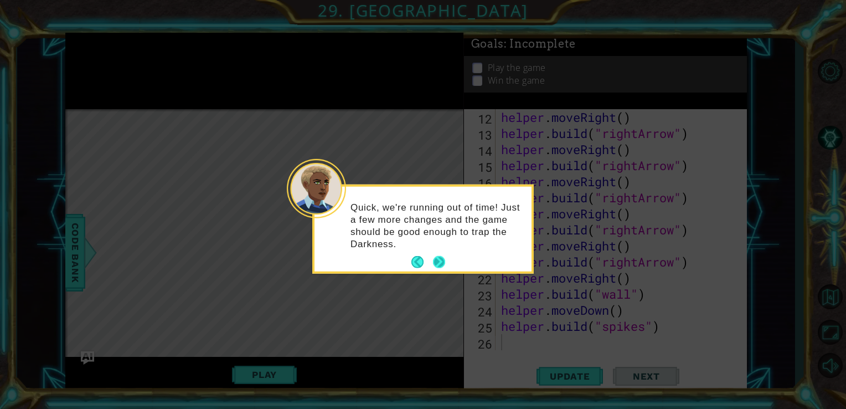
click at [436, 264] on button "Next" at bounding box center [439, 262] width 12 height 12
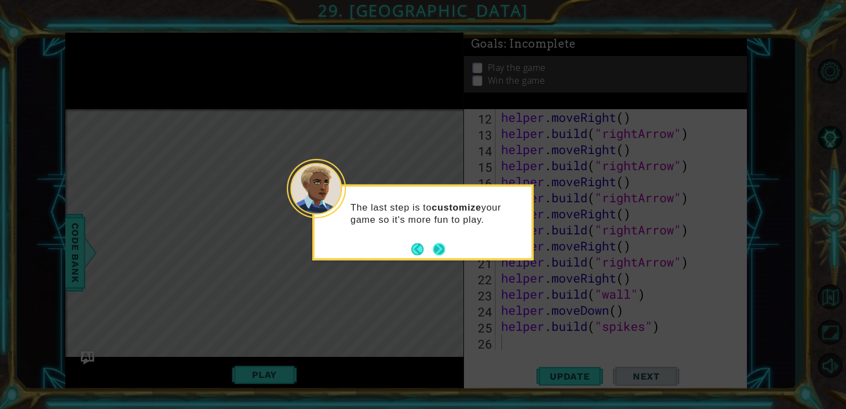
click at [433, 245] on button "Next" at bounding box center [439, 248] width 12 height 12
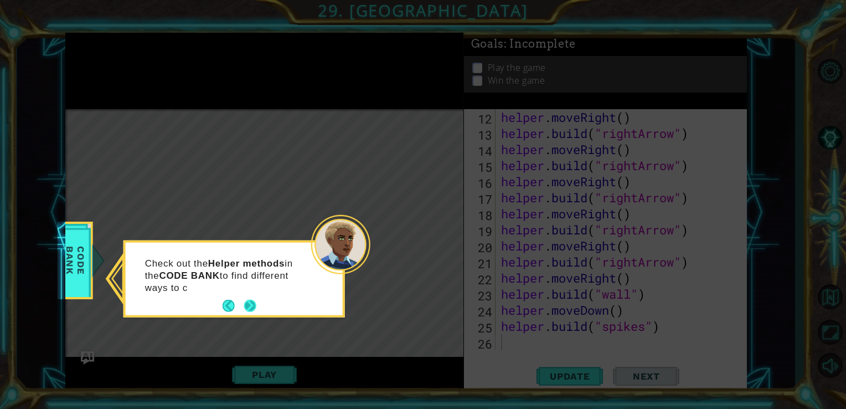
click at [244, 298] on button "Next" at bounding box center [250, 305] width 14 height 14
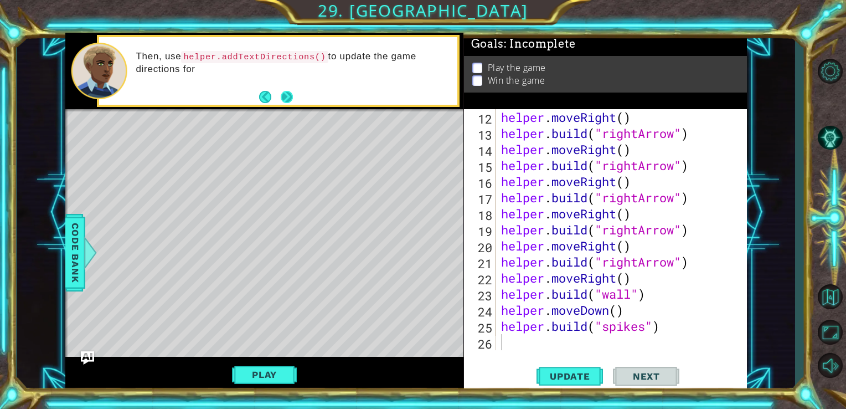
click at [290, 99] on button "Next" at bounding box center [287, 97] width 12 height 12
click at [265, 96] on button "Back" at bounding box center [270, 97] width 22 height 12
click at [286, 96] on button "Next" at bounding box center [287, 97] width 12 height 12
click at [286, 96] on button "Next" at bounding box center [286, 97] width 13 height 13
type textarea "helper.moveRight()"
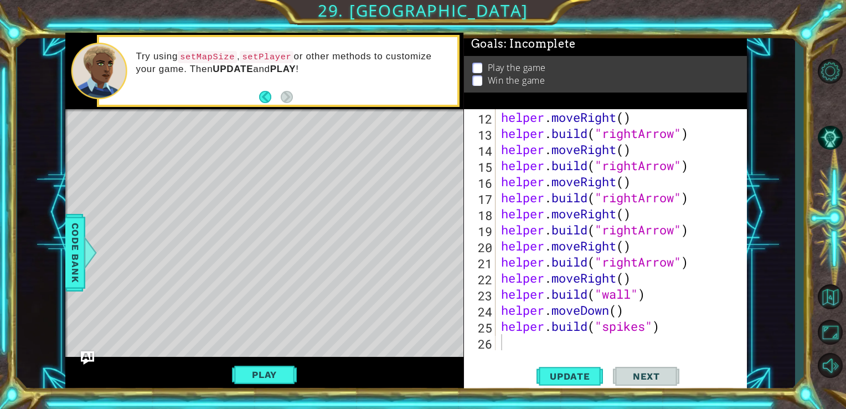
click at [542, 118] on div "helper . moveRight ( ) helper . build ( "rightArrow" ) helper . moveRight ( ) h…" at bounding box center [620, 245] width 243 height 273
click at [547, 378] on span "Update" at bounding box center [570, 375] width 63 height 11
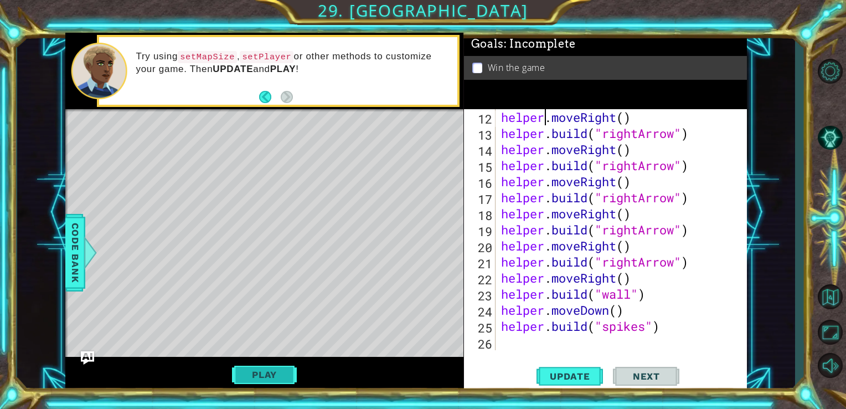
click at [257, 366] on button "Play" at bounding box center [264, 374] width 65 height 21
click at [634, 376] on span "Next" at bounding box center [646, 375] width 49 height 11
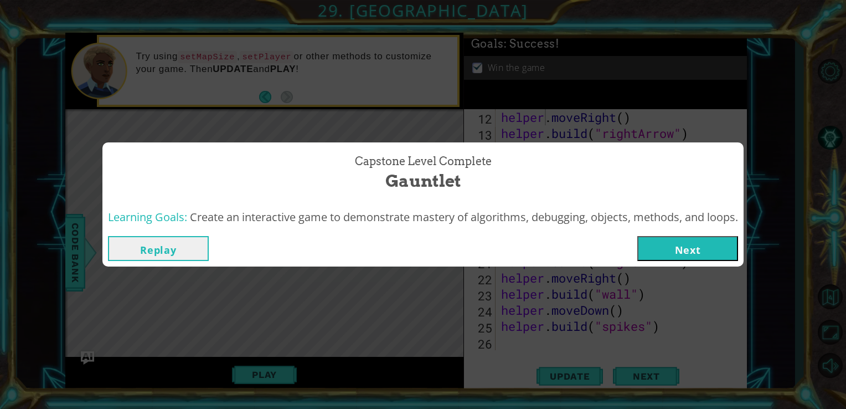
click at [717, 242] on button "Next" at bounding box center [687, 248] width 101 height 25
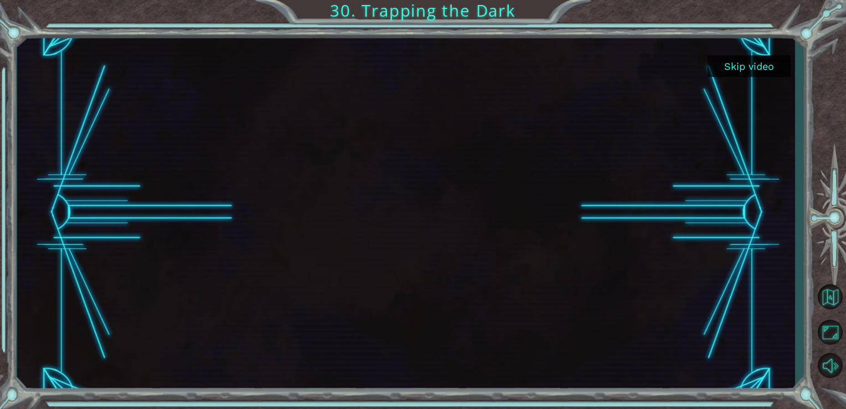
click at [717, 242] on div at bounding box center [405, 212] width 639 height 359
click at [759, 68] on button "Skip video" at bounding box center [748, 66] width 83 height 22
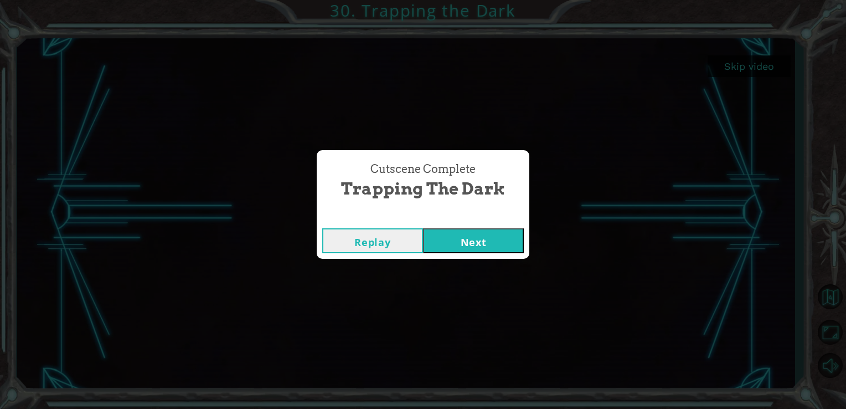
click at [497, 241] on button "Next" at bounding box center [473, 240] width 101 height 25
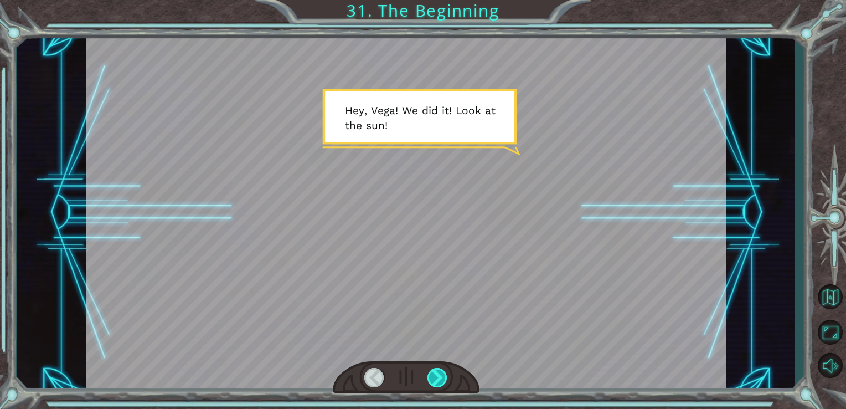
click at [436, 381] on div at bounding box center [437, 377] width 20 height 19
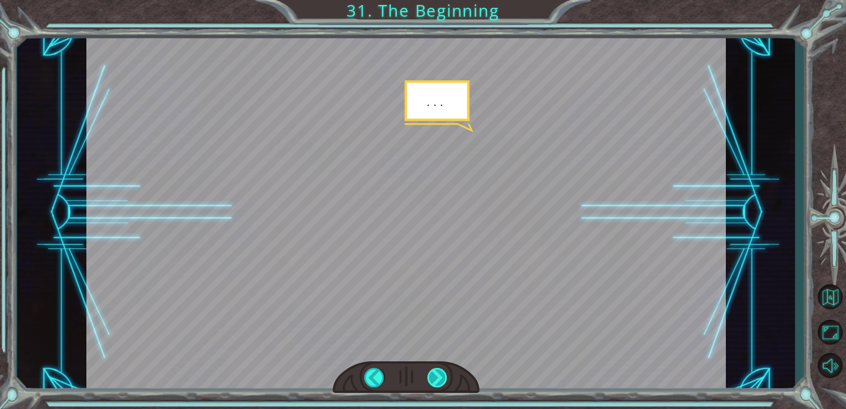
click at [436, 381] on div at bounding box center [437, 377] width 20 height 19
click at [437, 374] on div at bounding box center [437, 377] width 20 height 19
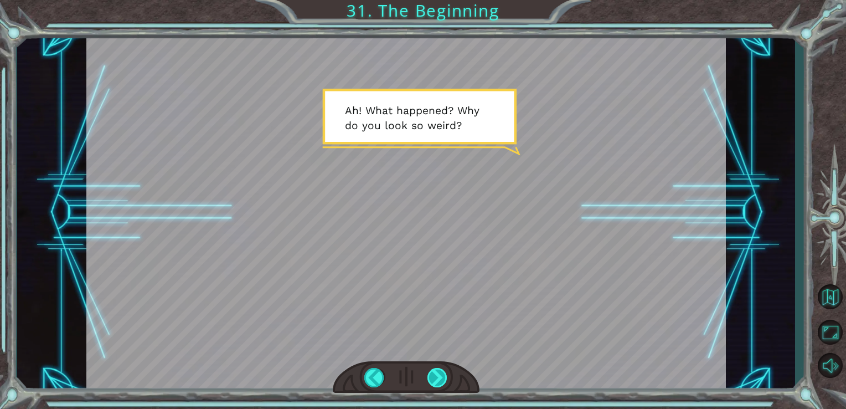
click at [437, 374] on div at bounding box center [437, 377] width 20 height 19
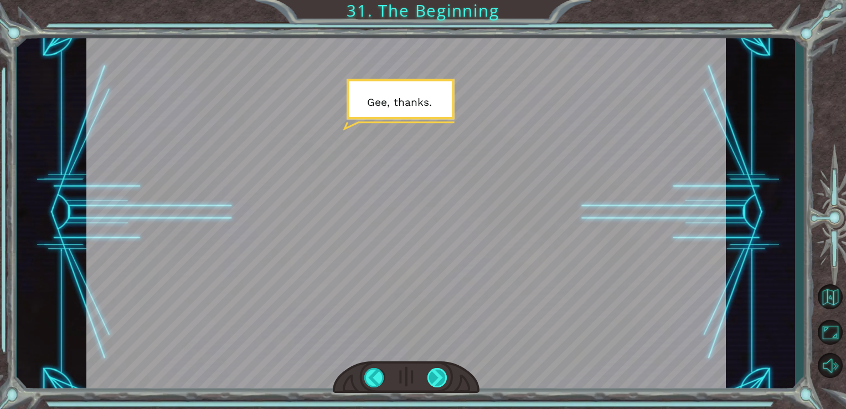
click at [437, 374] on div at bounding box center [437, 377] width 20 height 19
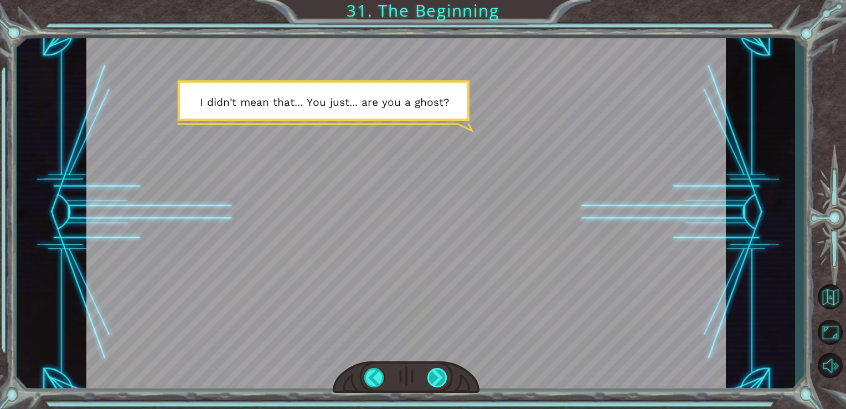
click at [437, 374] on div at bounding box center [437, 377] width 20 height 19
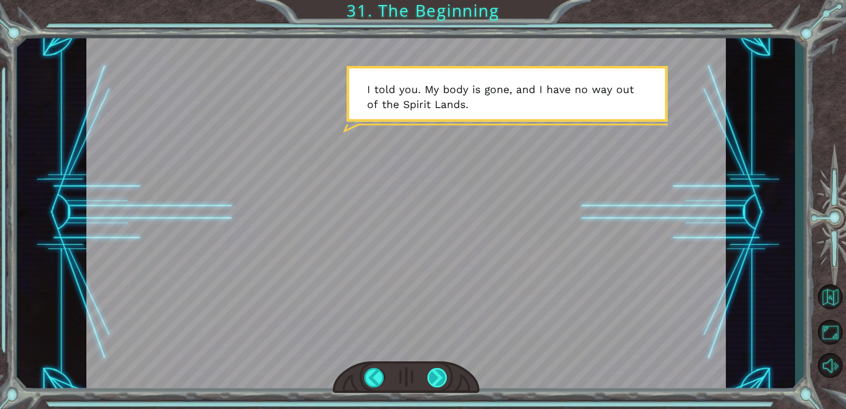
click at [437, 374] on div at bounding box center [437, 377] width 20 height 19
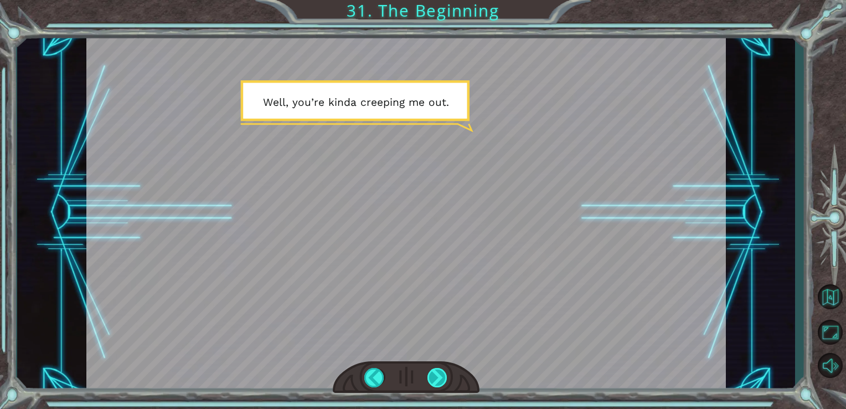
click at [437, 374] on div at bounding box center [437, 377] width 20 height 19
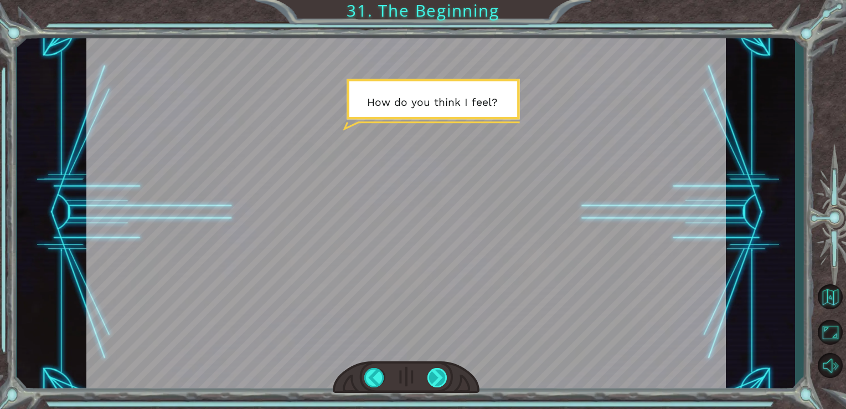
click at [437, 374] on div at bounding box center [437, 377] width 20 height 19
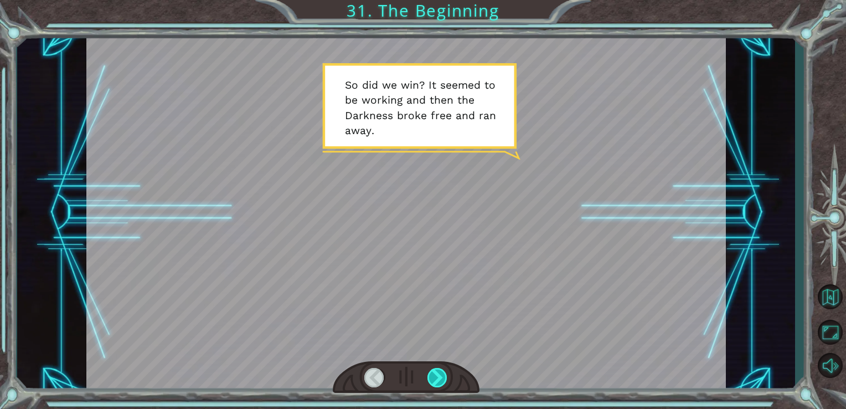
click at [437, 374] on div at bounding box center [437, 377] width 20 height 19
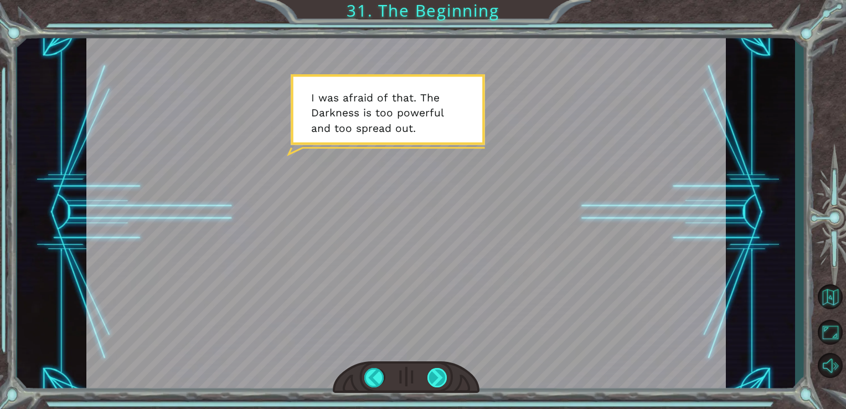
click at [437, 374] on div at bounding box center [437, 377] width 20 height 19
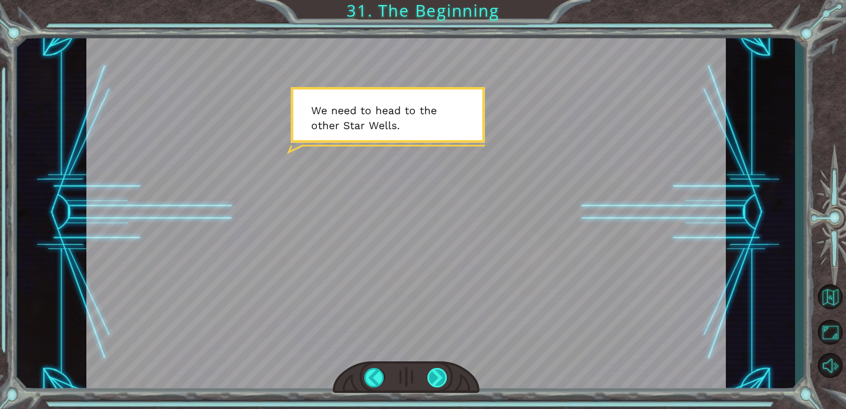
click at [437, 374] on div at bounding box center [437, 377] width 20 height 19
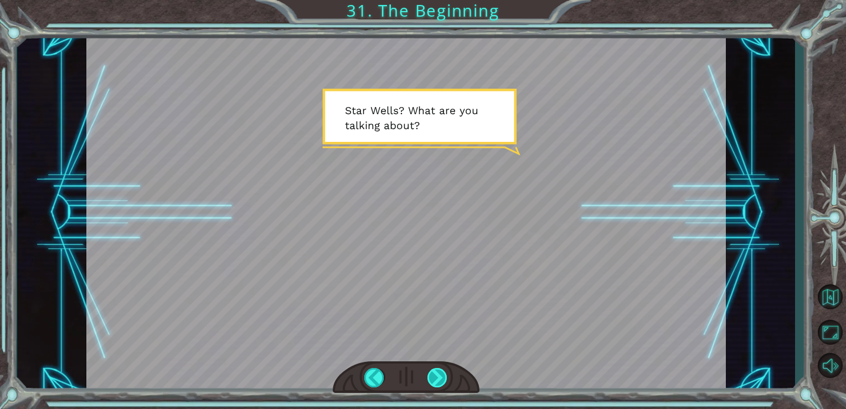
click at [437, 374] on div at bounding box center [437, 377] width 20 height 19
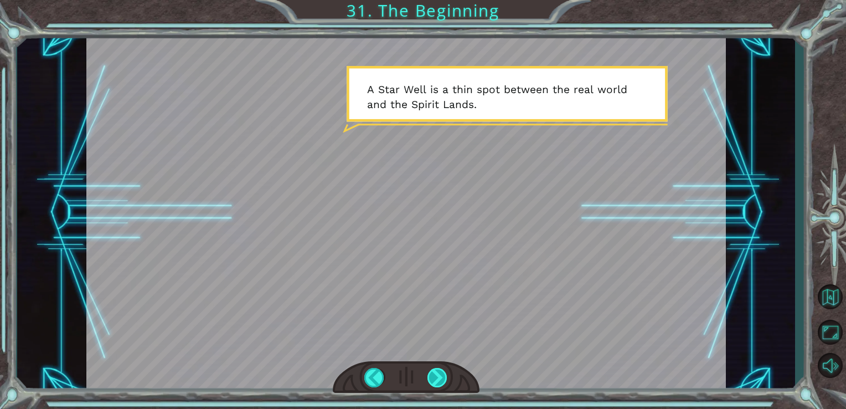
click at [437, 374] on div at bounding box center [437, 377] width 20 height 19
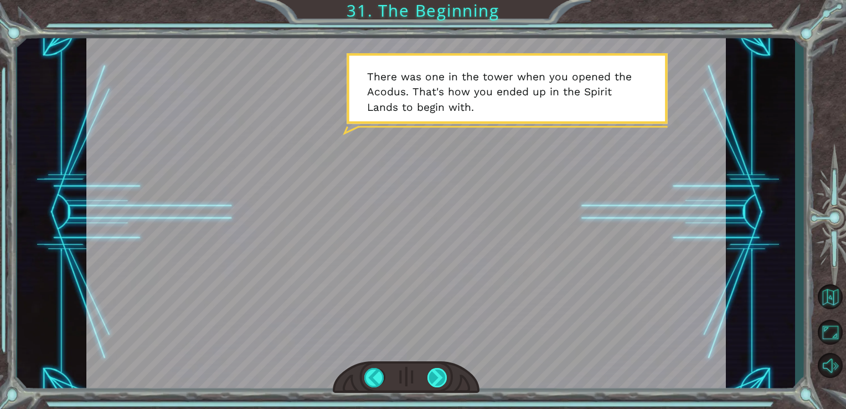
click at [437, 374] on div at bounding box center [437, 377] width 20 height 19
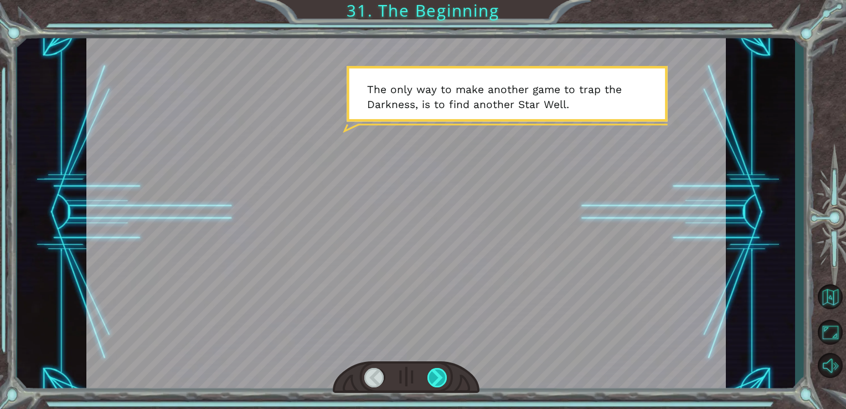
click at [437, 374] on div at bounding box center [437, 377] width 20 height 19
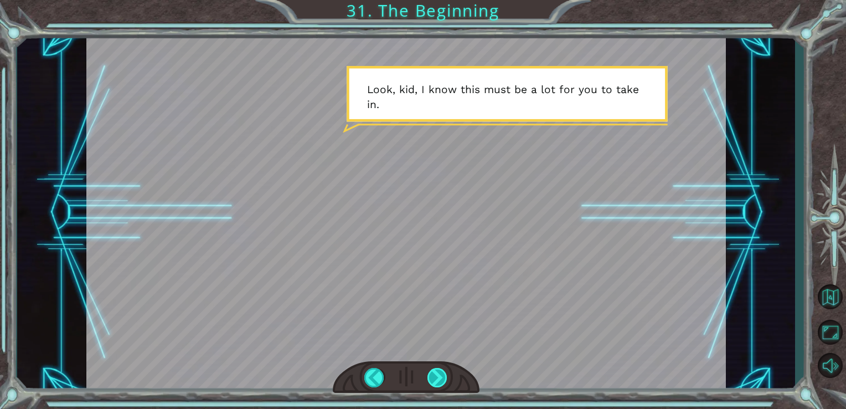
click at [437, 374] on div at bounding box center [437, 377] width 20 height 19
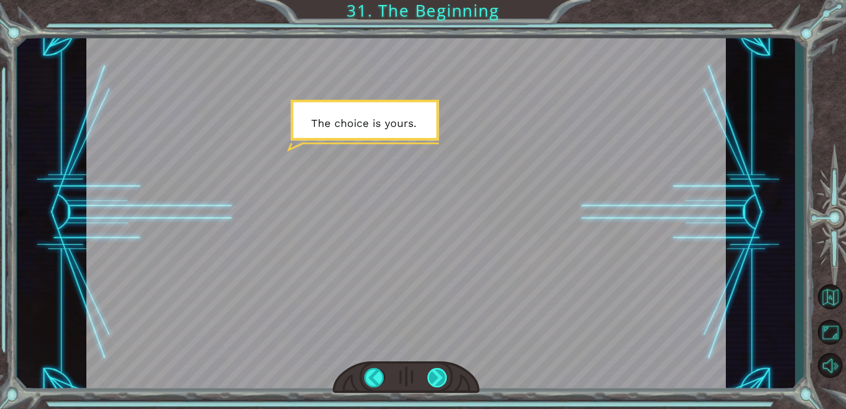
click at [437, 374] on div at bounding box center [437, 377] width 20 height 19
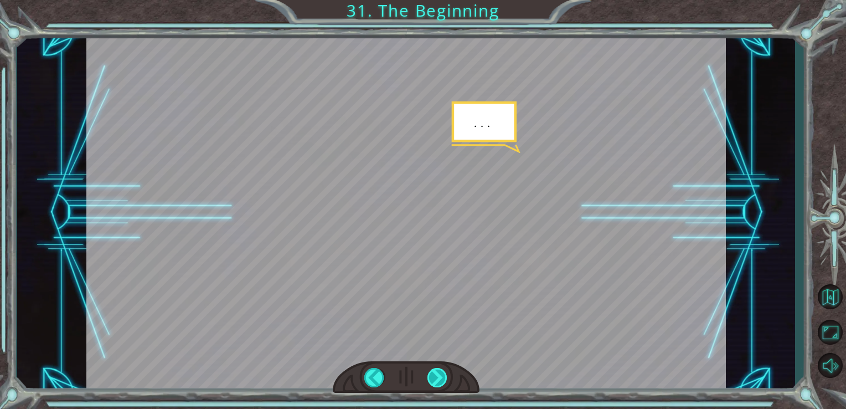
click at [437, 374] on div at bounding box center [437, 377] width 20 height 19
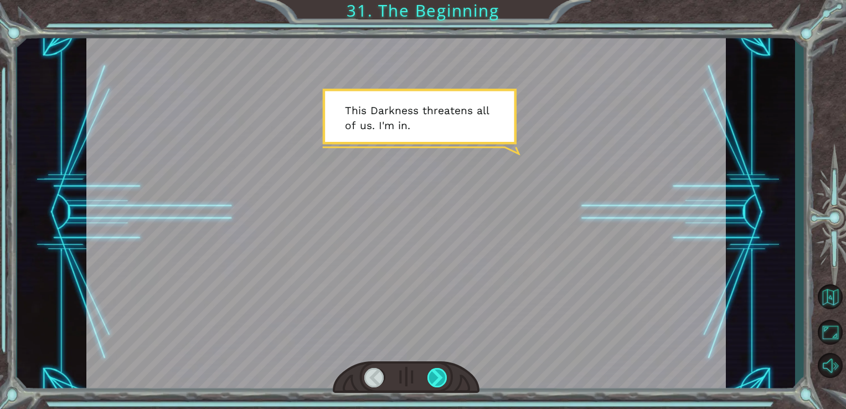
click at [437, 374] on div at bounding box center [437, 377] width 20 height 19
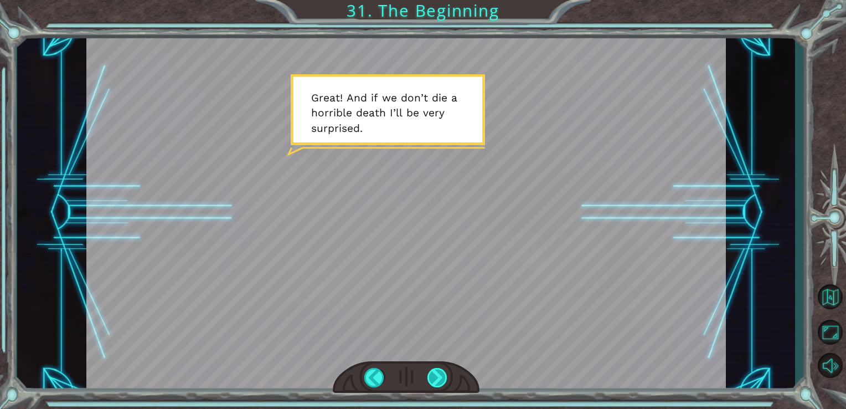
click at [437, 374] on div at bounding box center [437, 377] width 20 height 19
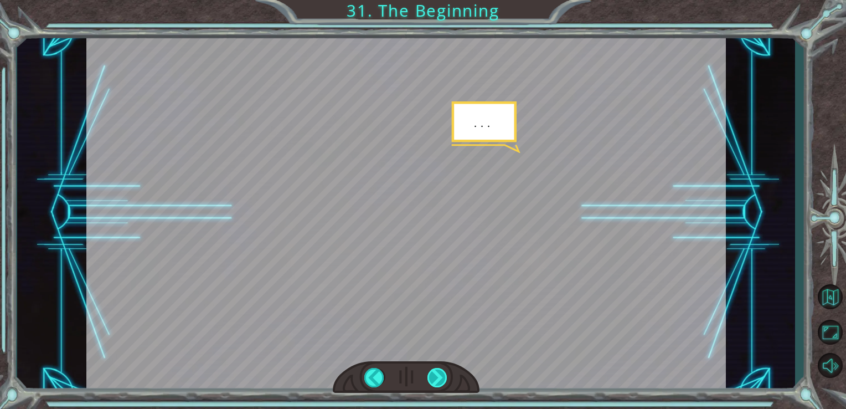
click at [437, 374] on div at bounding box center [437, 377] width 20 height 19
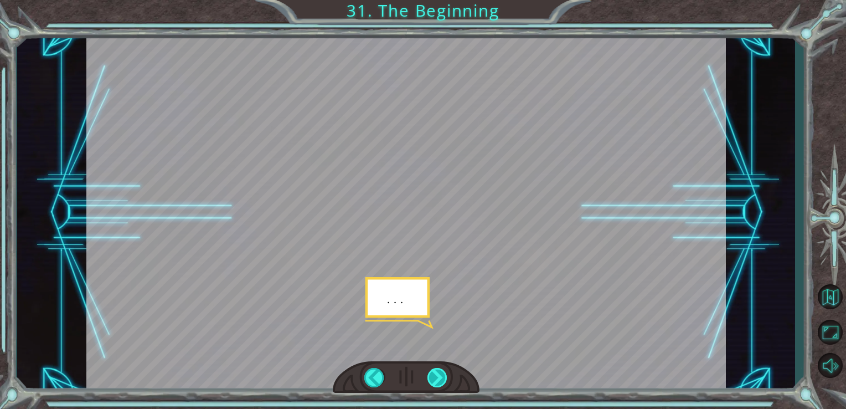
click at [437, 374] on div at bounding box center [437, 377] width 20 height 19
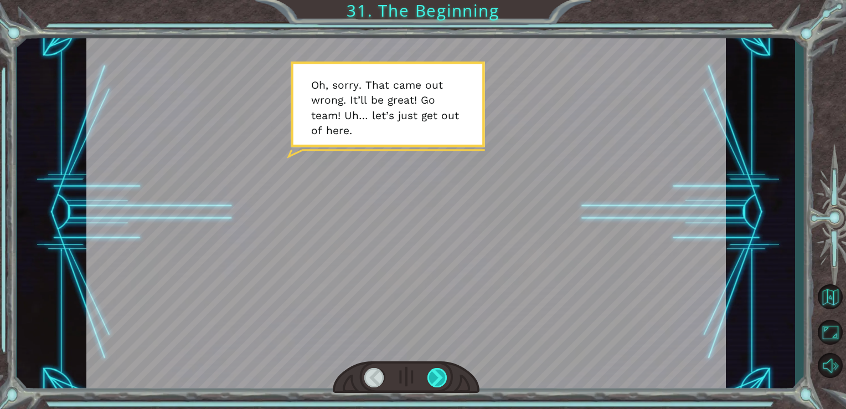
click at [437, 374] on div at bounding box center [437, 377] width 20 height 19
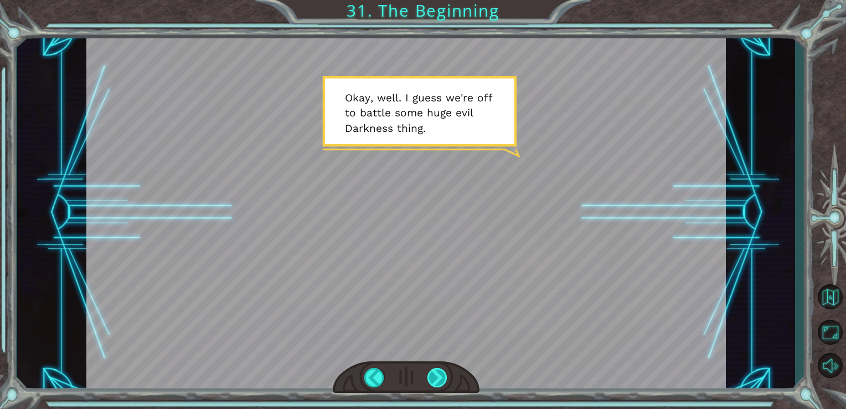
click at [437, 374] on div at bounding box center [437, 377] width 20 height 19
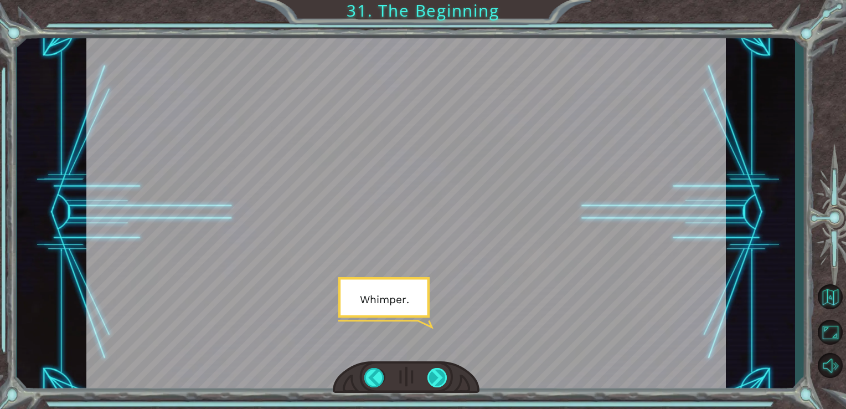
click at [437, 374] on div at bounding box center [437, 377] width 20 height 19
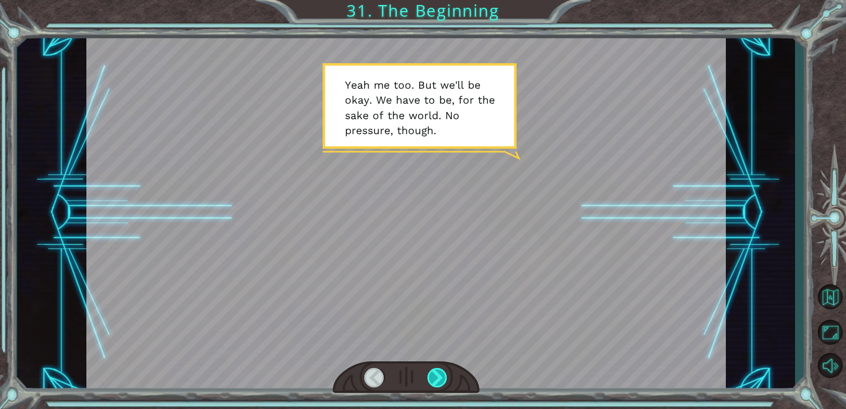
click at [437, 374] on div at bounding box center [437, 377] width 20 height 19
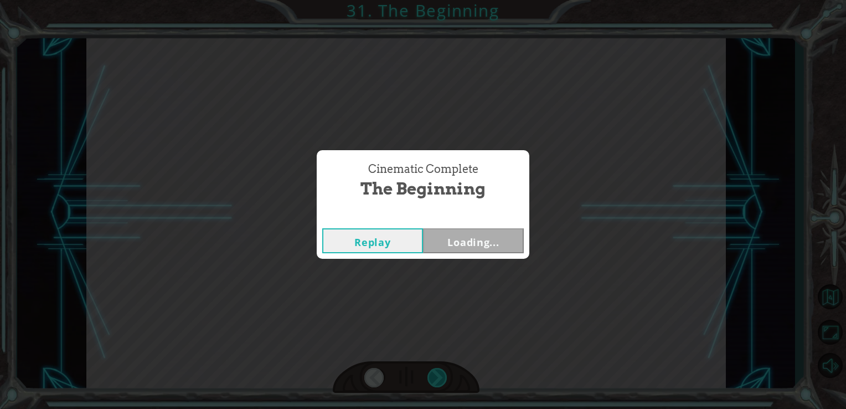
click at [437, 0] on div "Temporary Text H e y , V e g a ! W e d i d i t ! L o o k a t t h e s u n ! . . …" at bounding box center [423, 0] width 846 height 0
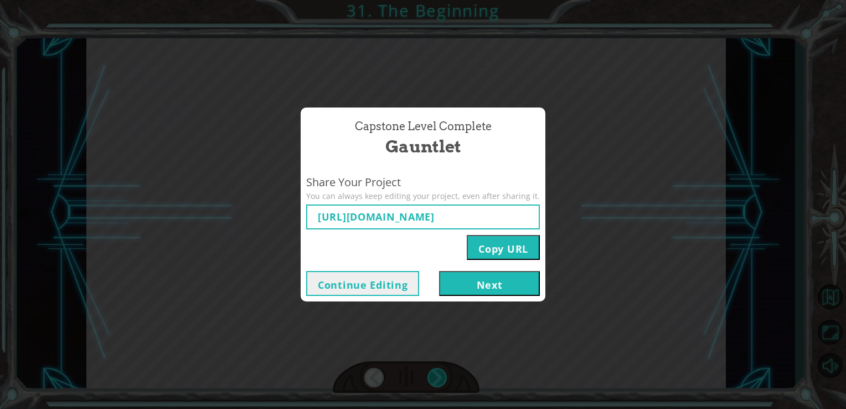
type input "https://www.ozaria.com/play/game-dev-level/1fhcapstoneb/68c818a4c488469e20422b3…"
click at [518, 246] on button "Copy URL" at bounding box center [503, 247] width 73 height 25
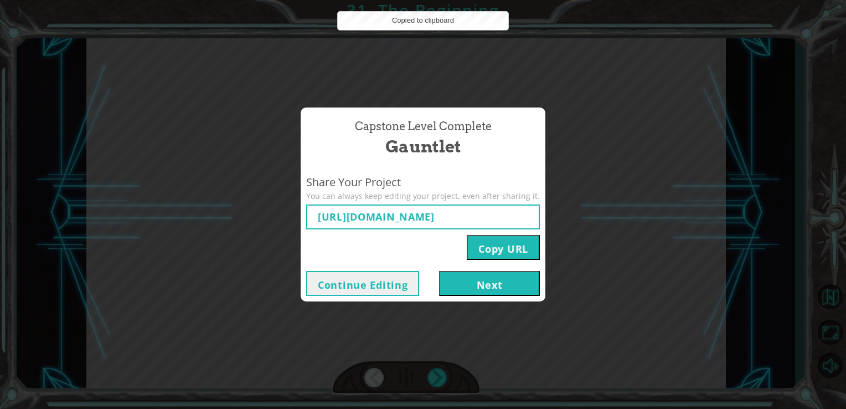
drag, startPoint x: 518, startPoint y: 246, endPoint x: 477, endPoint y: 285, distance: 56.4
click at [477, 285] on button "Next" at bounding box center [489, 283] width 101 height 25
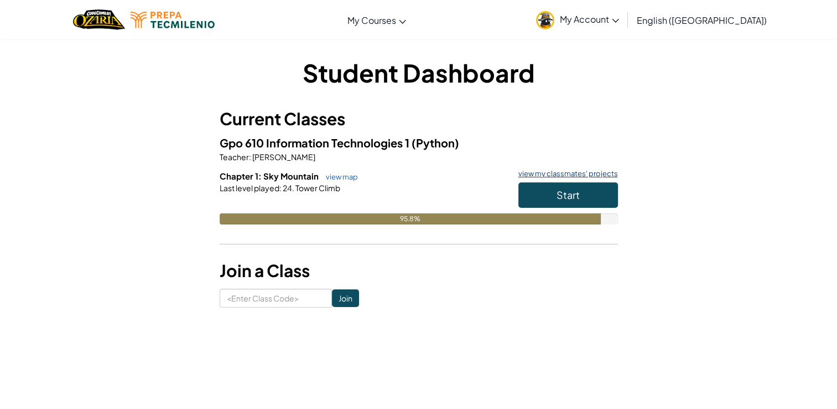
click at [561, 170] on link "view my classmates' projects" at bounding box center [565, 173] width 105 height 7
